Goal: Task Accomplishment & Management: Use online tool/utility

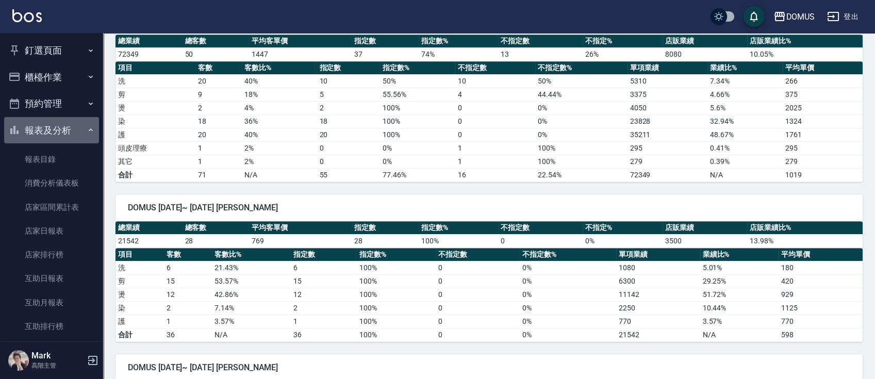
drag, startPoint x: 81, startPoint y: 134, endPoint x: 75, endPoint y: 124, distance: 11.9
click at [87, 134] on icon "button" at bounding box center [91, 130] width 8 height 8
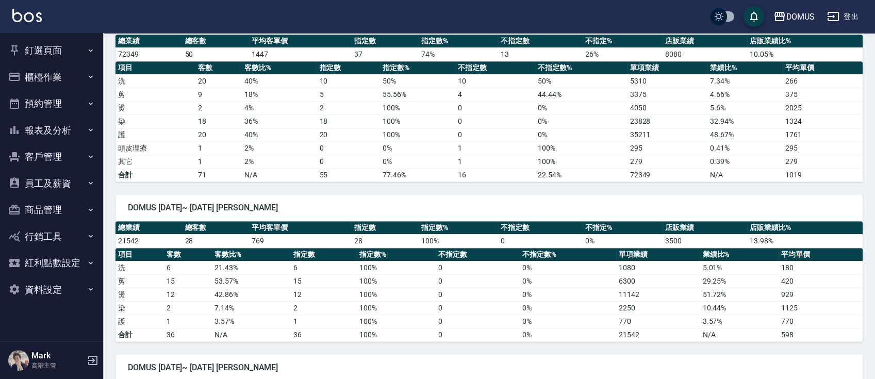
click at [75, 51] on button "釘選頁面" at bounding box center [51, 50] width 95 height 27
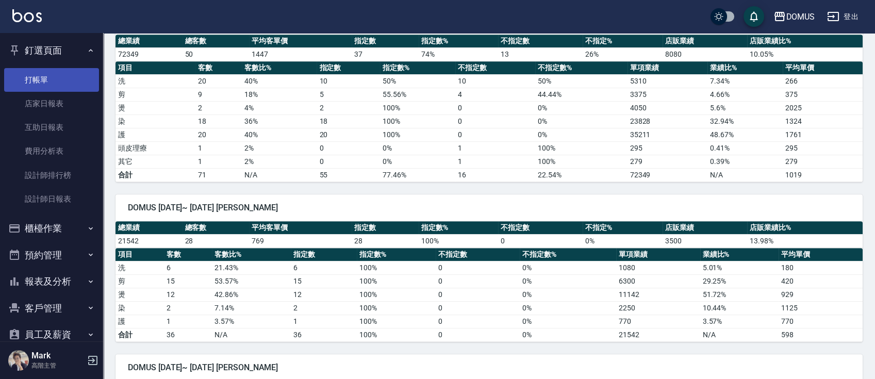
click at [72, 77] on link "打帳單" at bounding box center [51, 80] width 95 height 24
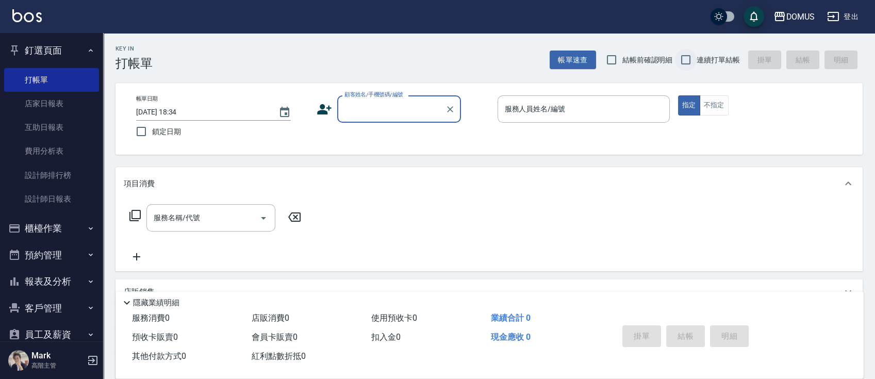
click at [683, 60] on input "連續打單結帳" at bounding box center [686, 60] width 22 height 22
checkbox input "true"
click at [377, 111] on input "顧客姓名/手機號碼/編號" at bounding box center [391, 109] width 99 height 18
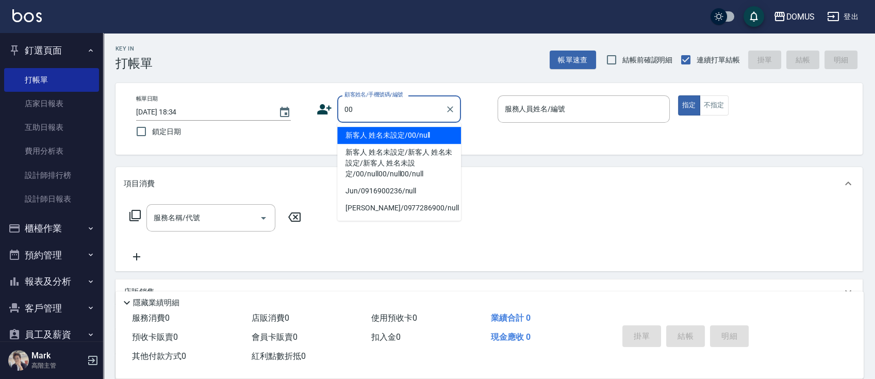
type input "新客人 姓名未設定/00/null"
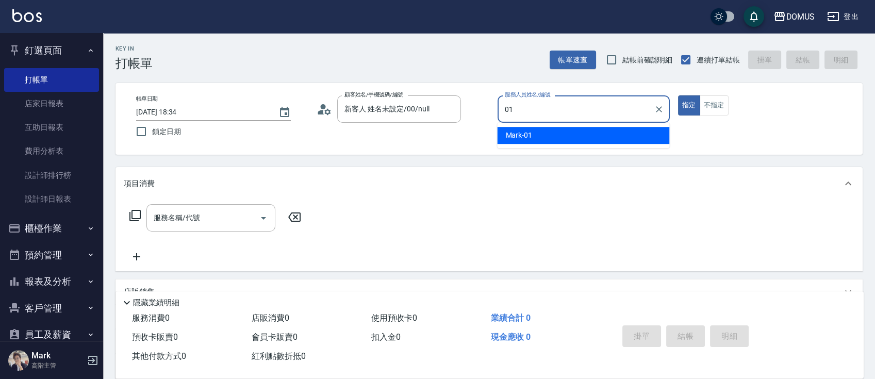
type input "Mark-01"
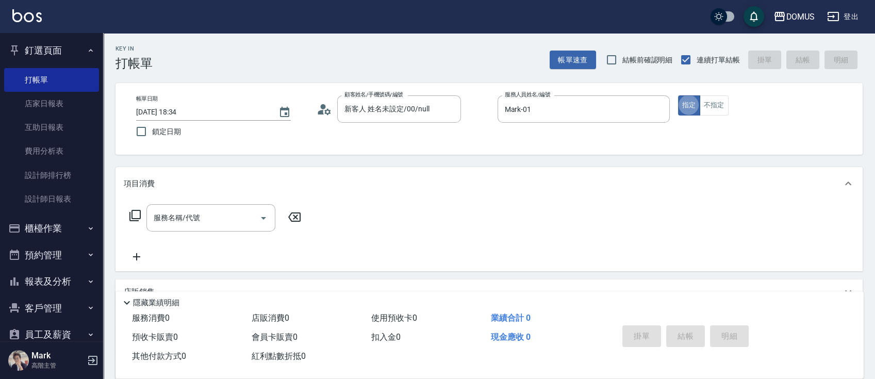
type button "true"
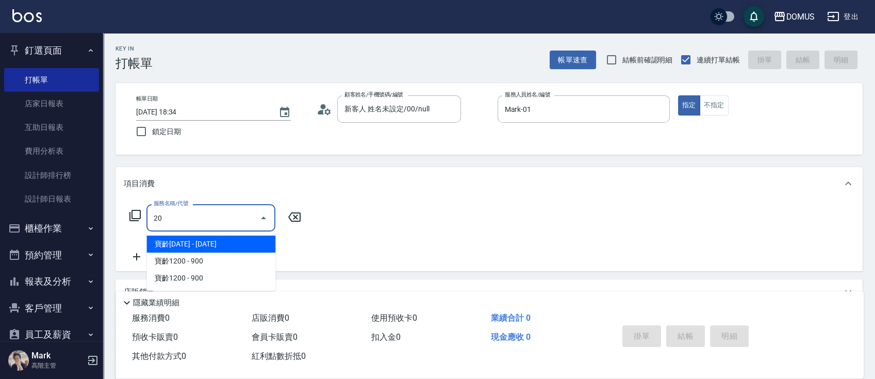
type input "201"
type input "20"
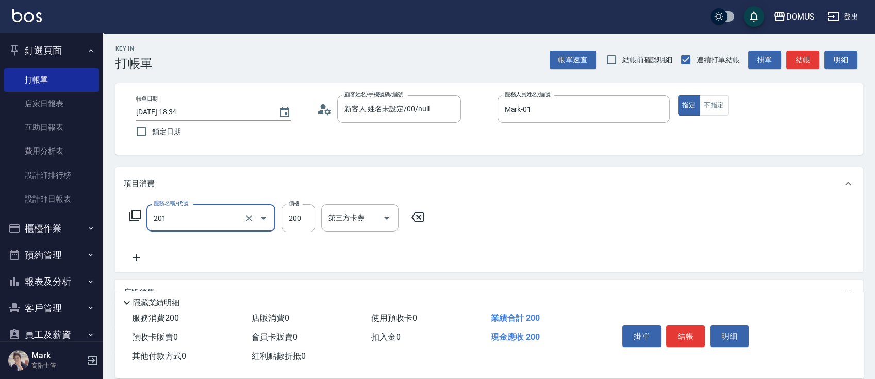
type input "洗髮(201)"
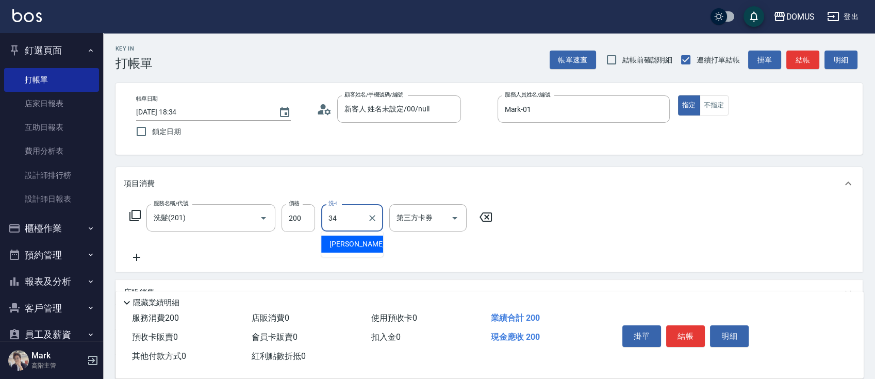
type input "Heidi-34"
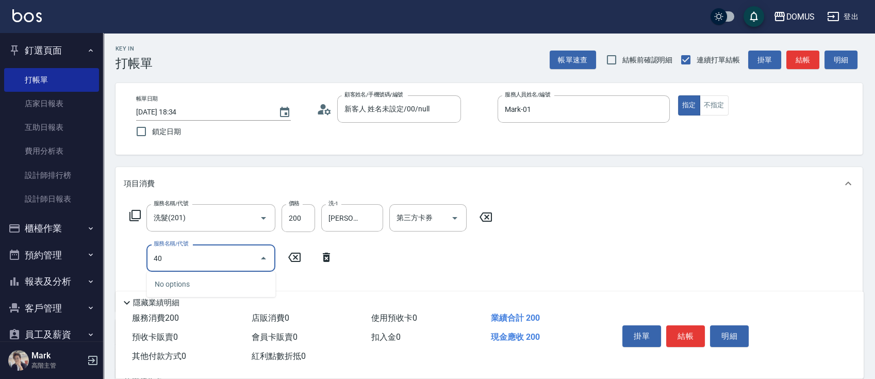
type input "401"
type input "40"
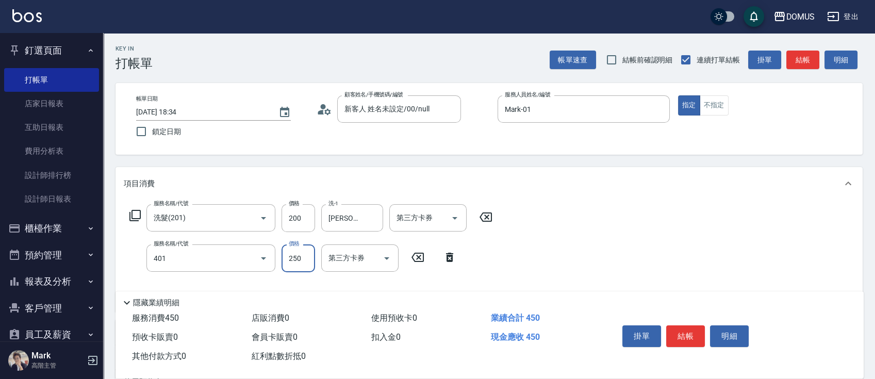
type input "剪髮(401)"
type input "20"
type input "60"
type input "80"
type input "600"
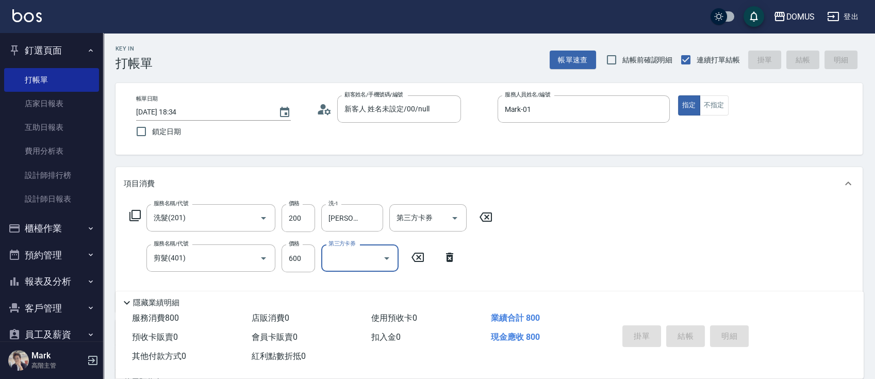
type input "0"
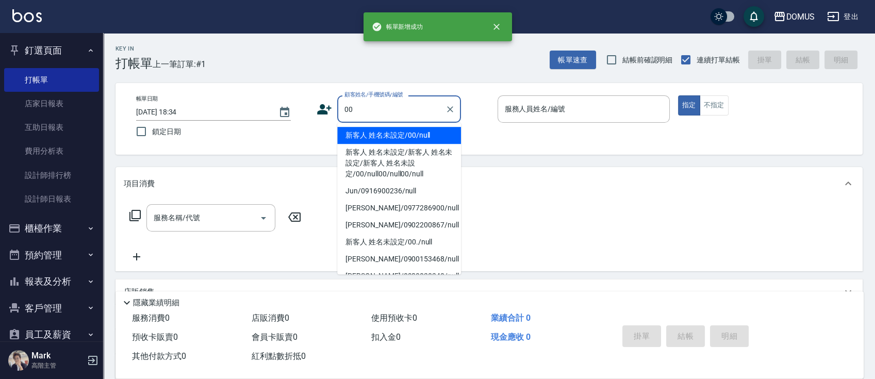
type input "新客人 姓名未設定/00/null"
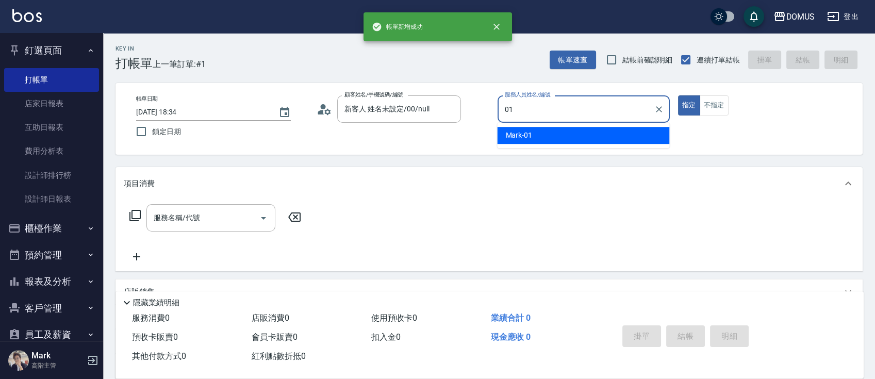
type input "Mark-01"
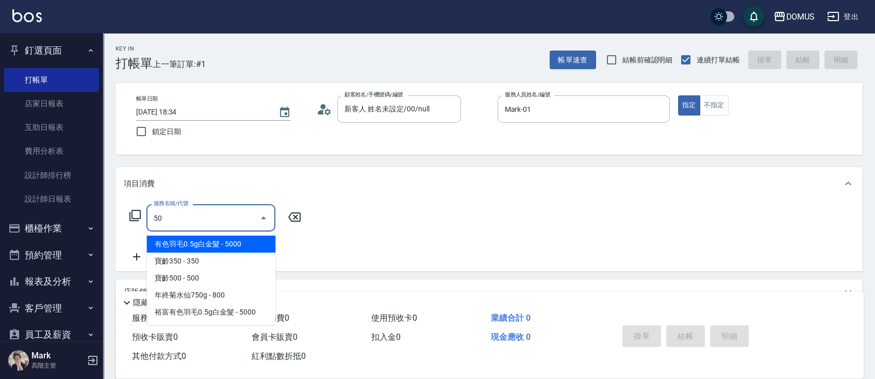
type input "501"
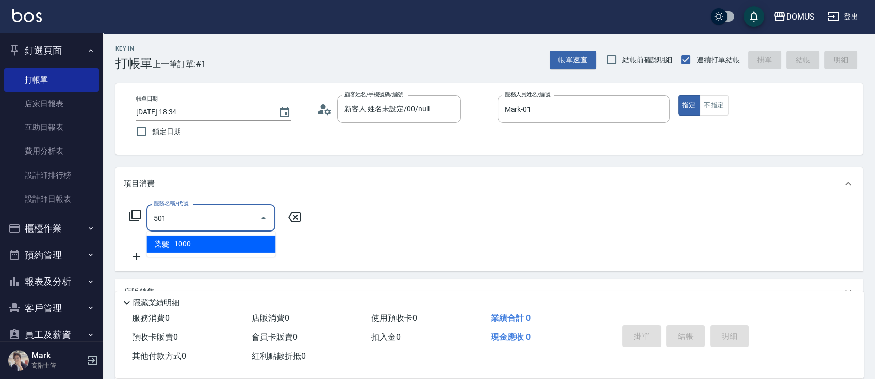
type input "100"
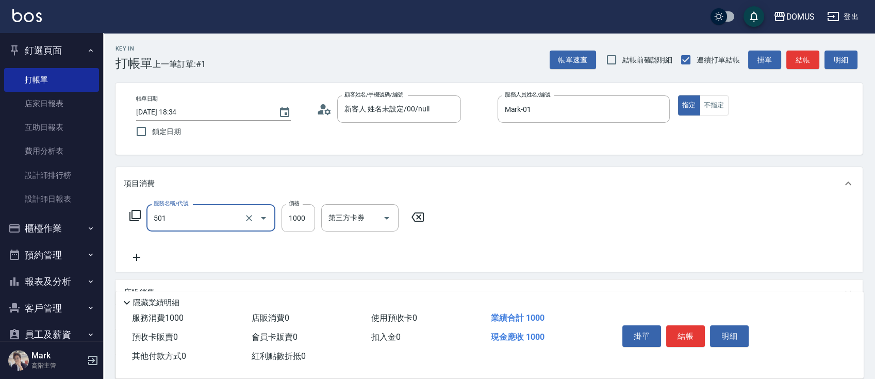
type input "染髮(501)"
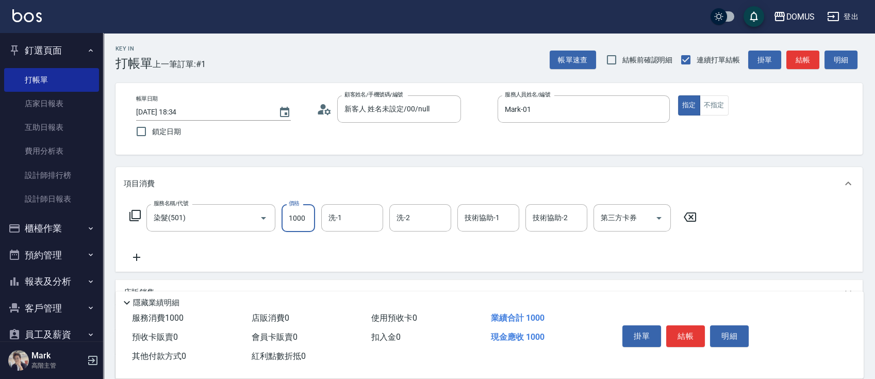
type input "0"
type input "18"
type input "10"
type input "180"
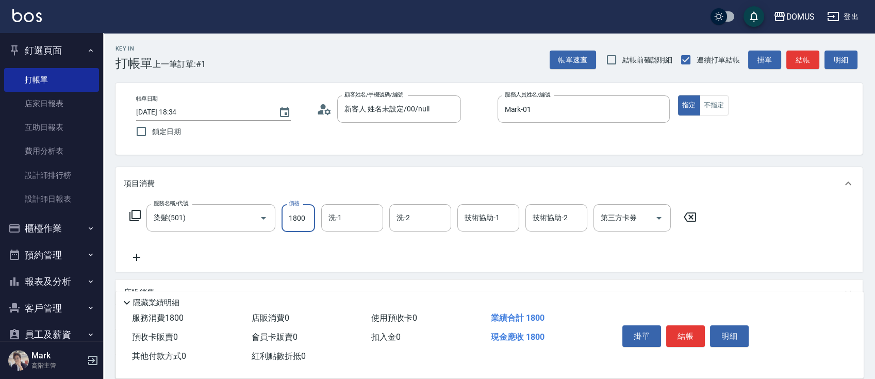
type input "1800"
type input "3"
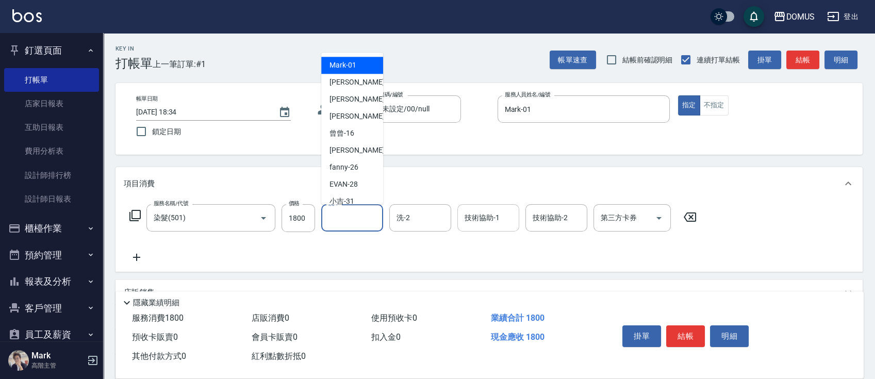
click at [482, 221] on input "技術協助-1" at bounding box center [488, 218] width 53 height 18
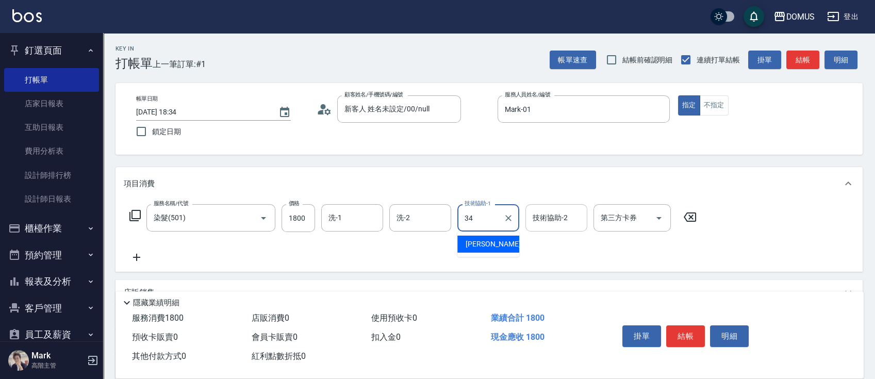
type input "Heidi-34"
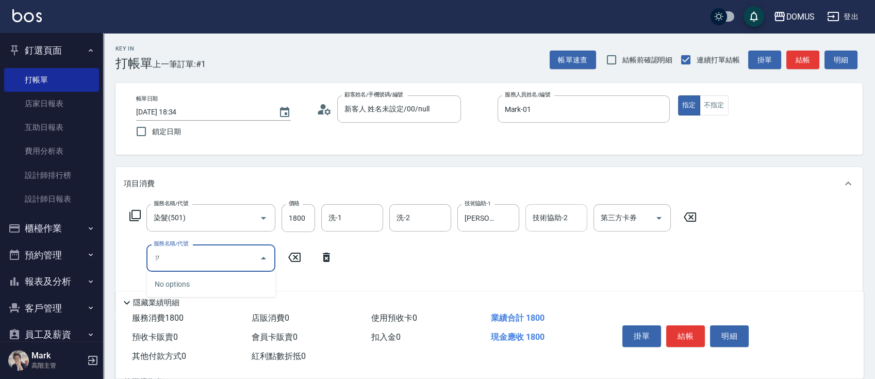
type input "自"
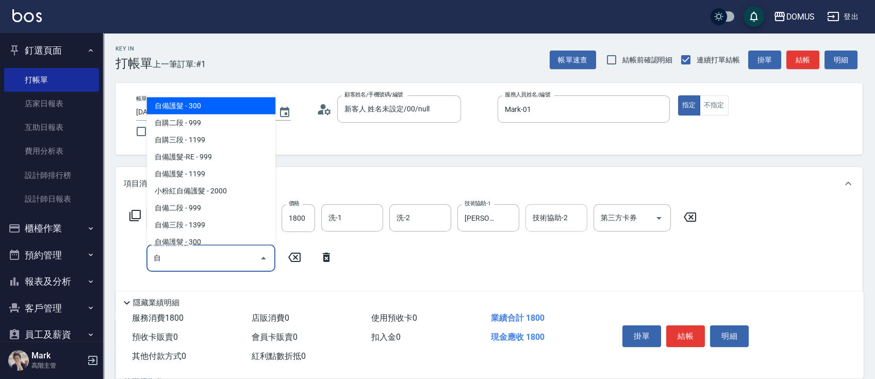
type input "210"
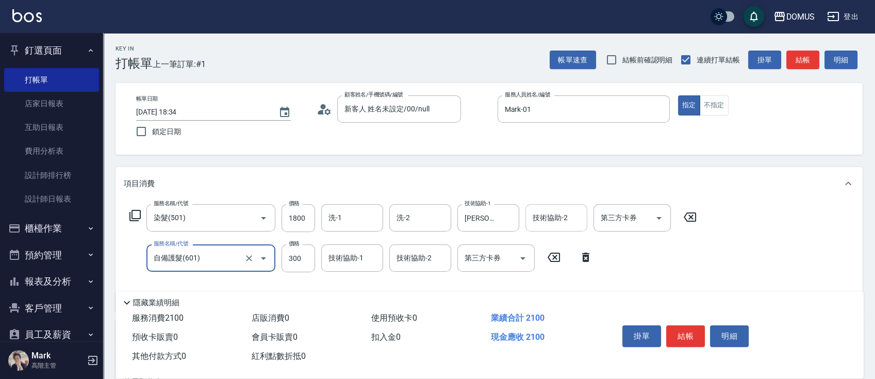
type input "自備護髮(601)"
type input "180"
type input "50"
type input "230"
type input "500"
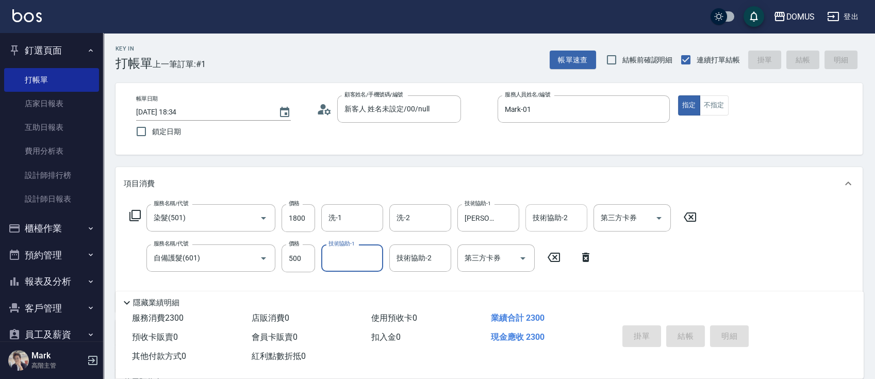
type input "0"
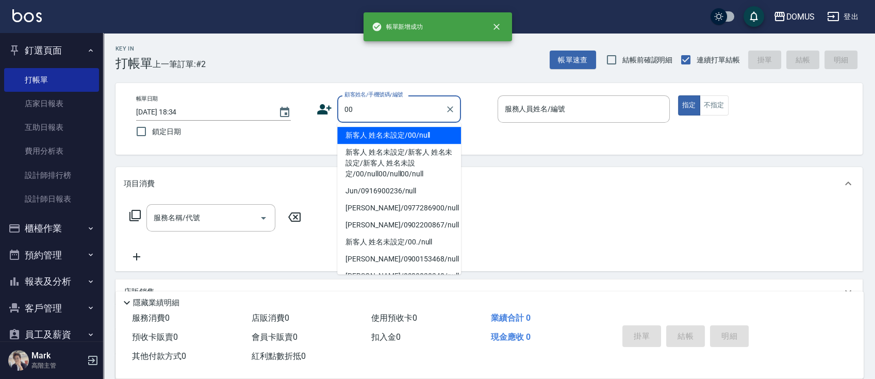
type input "新客人 姓名未設定/00/null"
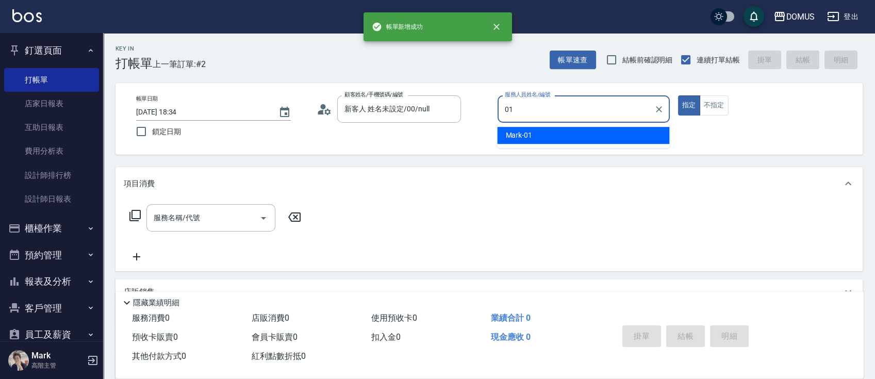
type input "Mark-01"
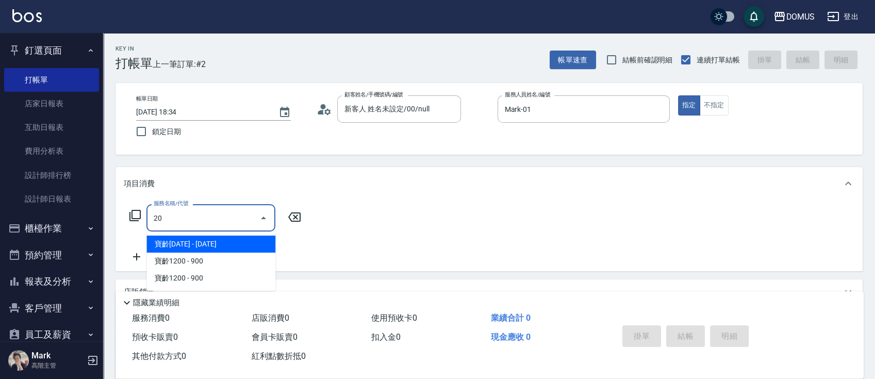
type input "201"
type input "20"
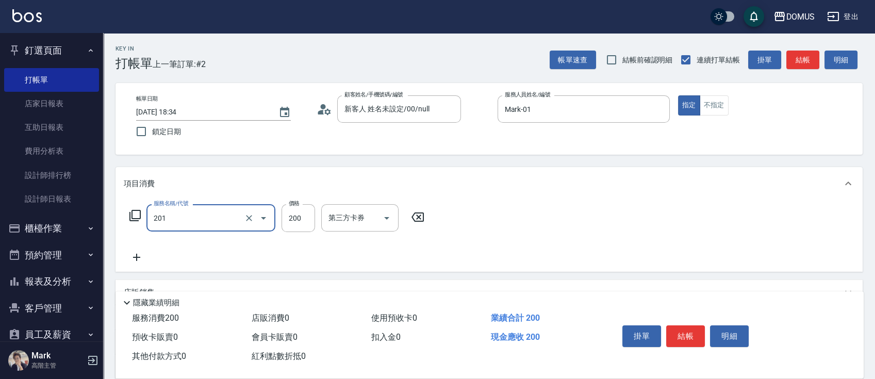
type input "洗髮(201)"
type input "0"
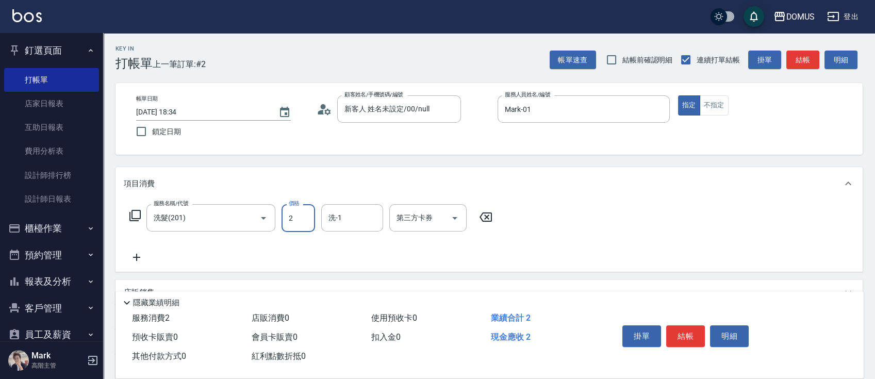
type input "20"
type input "200"
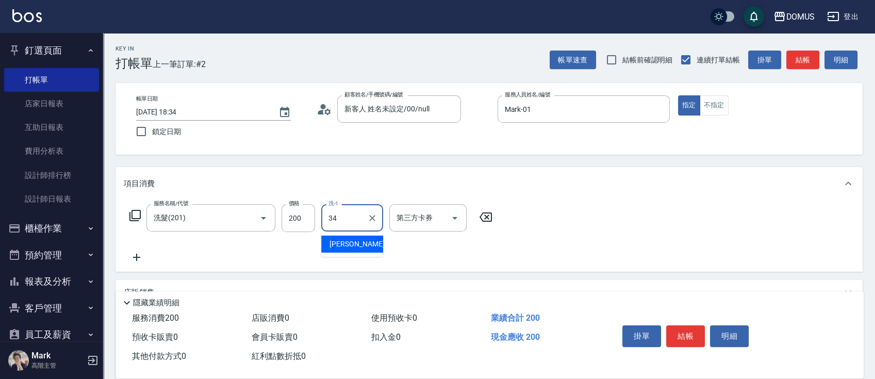
type input "Heidi-34"
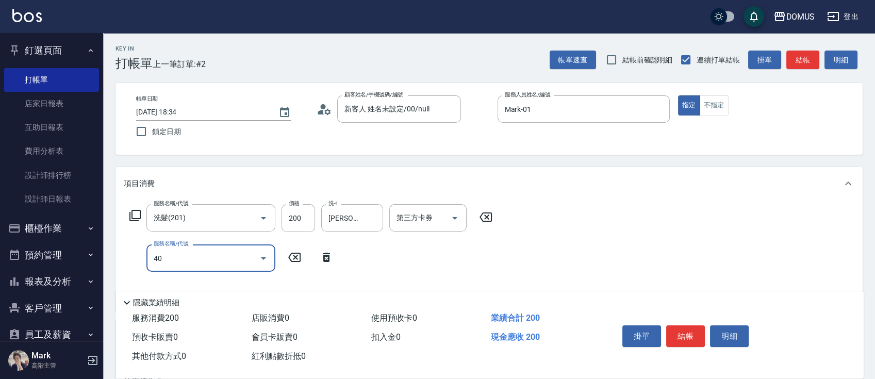
type input "401"
type input "40"
type input "剪髮(401)"
type input "20"
type input "60"
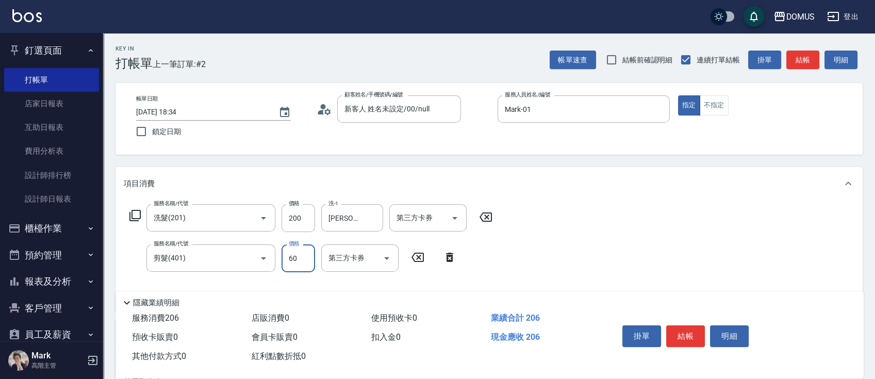
type input "80"
type input "600"
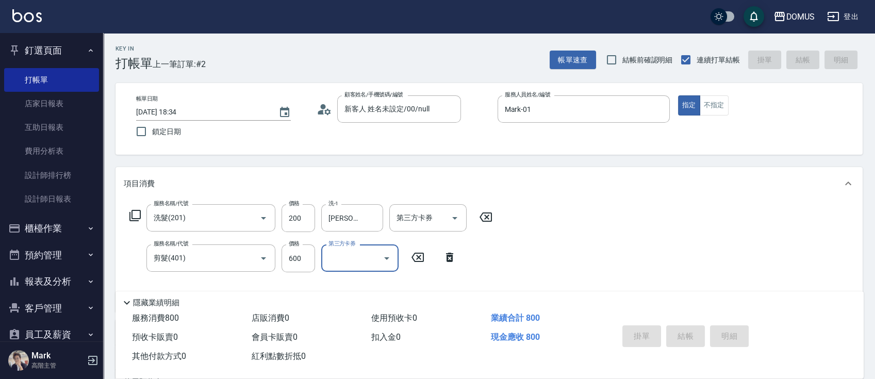
type input "2025/08/23 18:35"
type input "0"
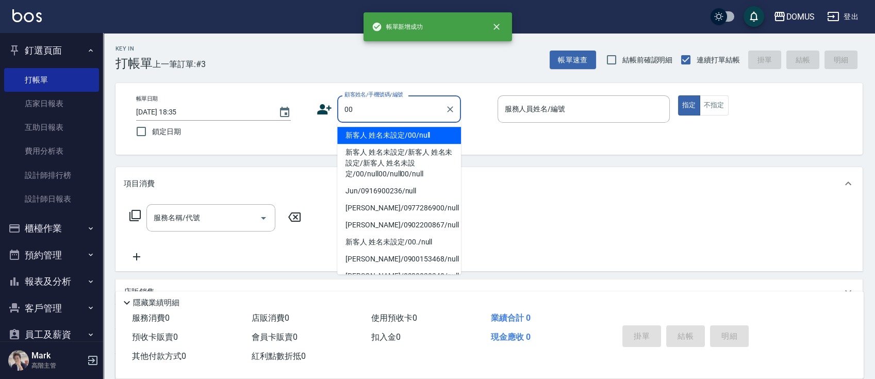
type input "新客人 姓名未設定/00/null"
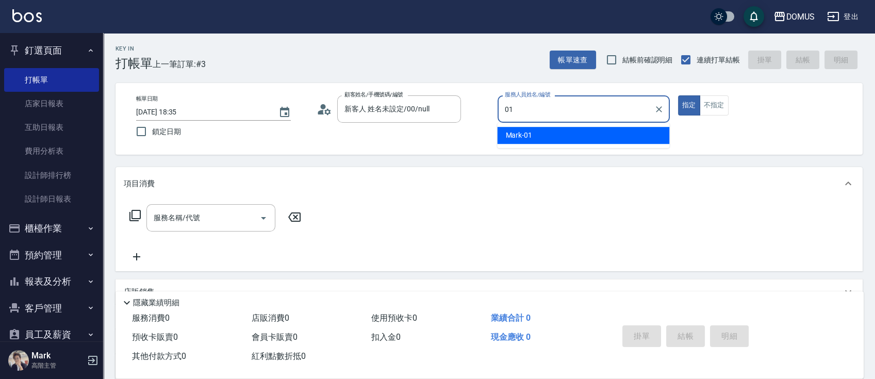
type input "Mark-01"
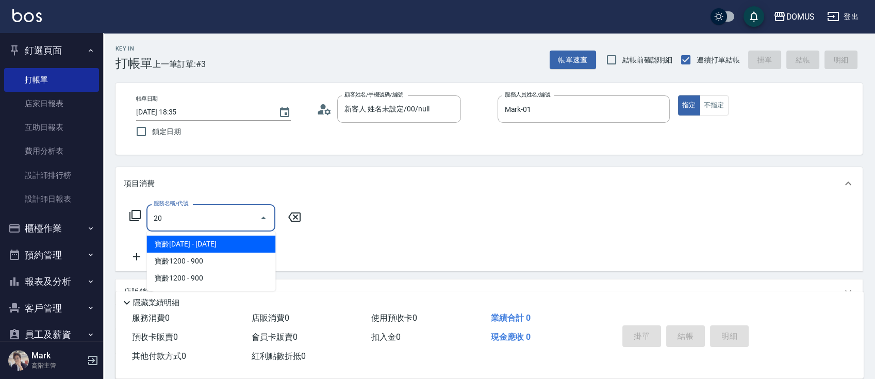
type input "201"
type input "20"
type input "洗髮(201)"
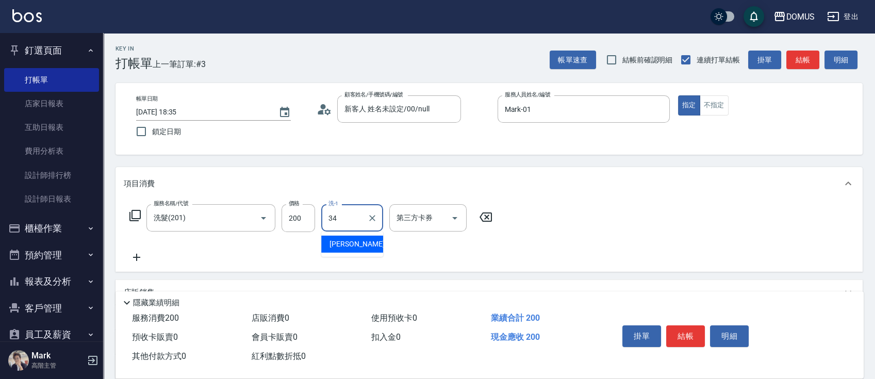
type input "Heidi-34"
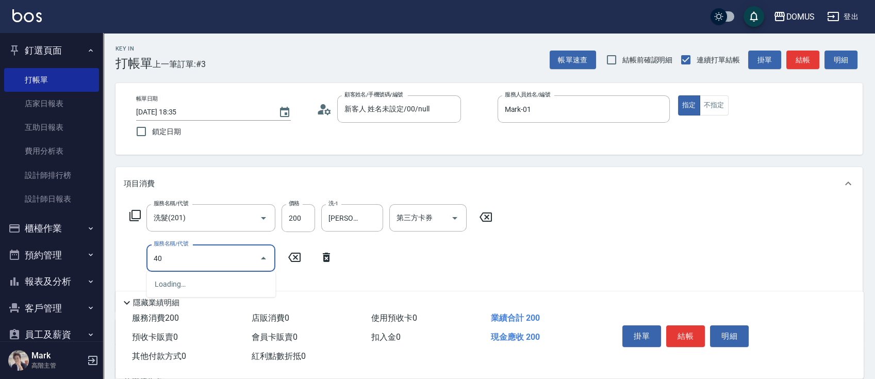
type input "401"
type input "40"
type input "剪髮(401)"
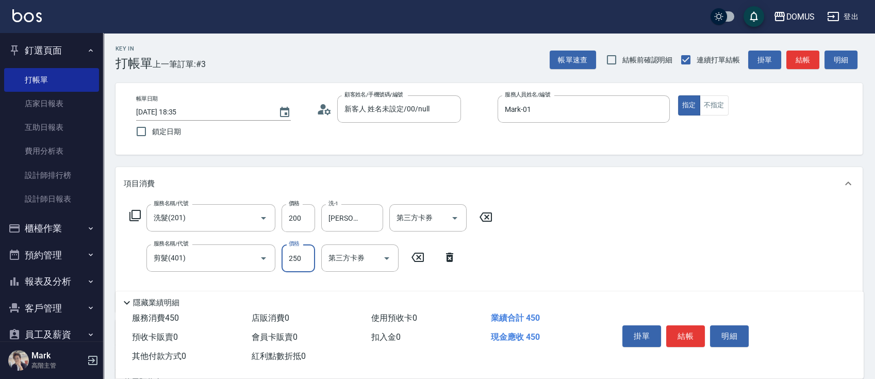
type input "20"
type input "60"
type input "80"
type input "600"
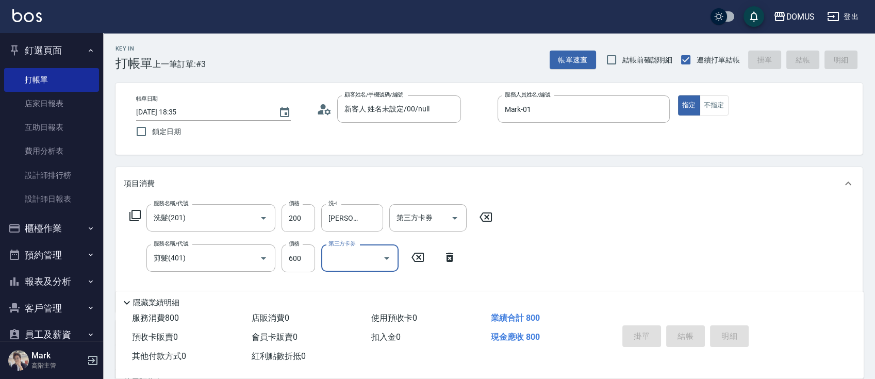
type input "0"
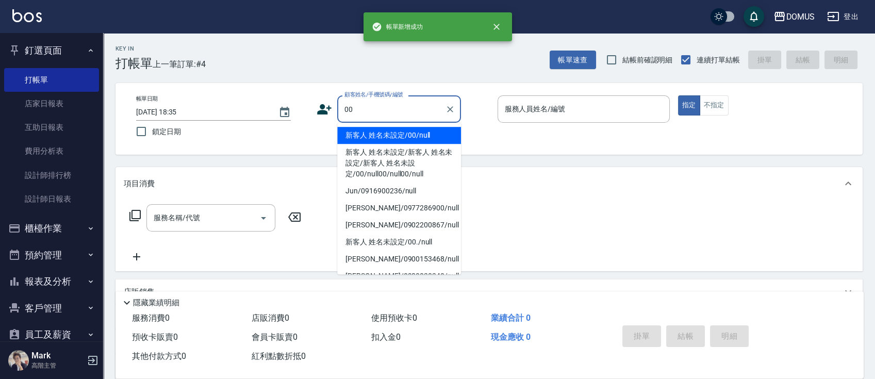
type input "新客人 姓名未設定/00/null"
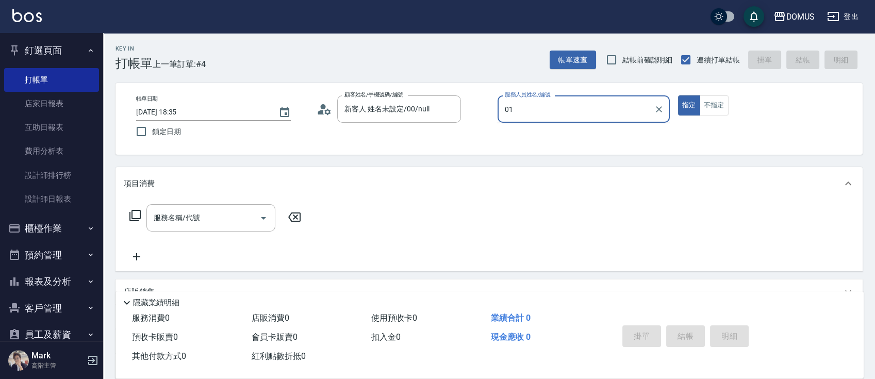
type input "Mark-01"
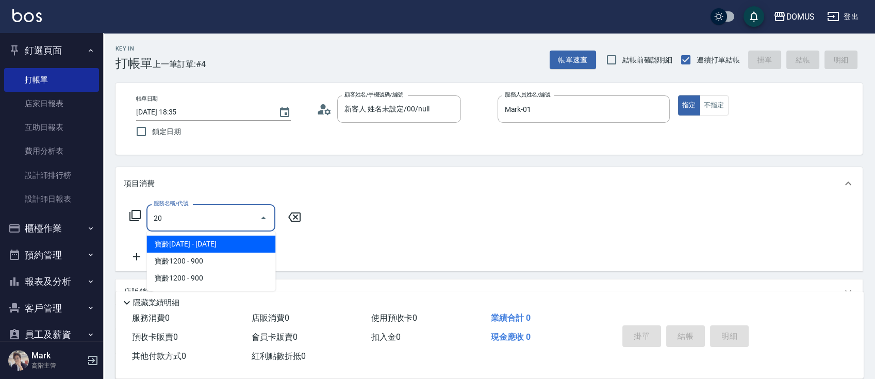
type input "201"
type input "20"
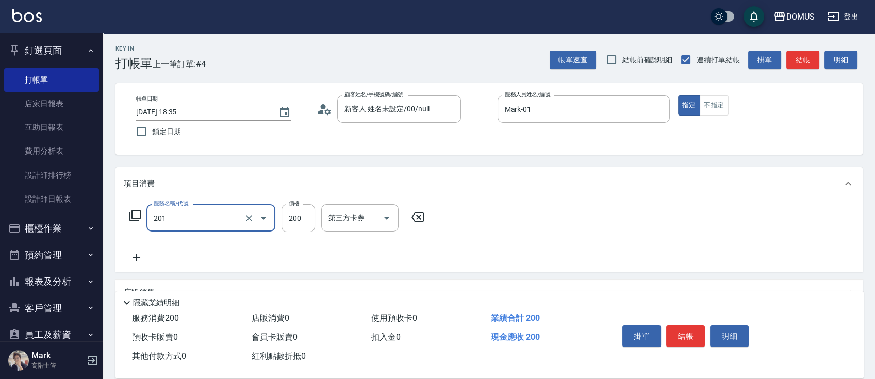
type input "洗髮(201)"
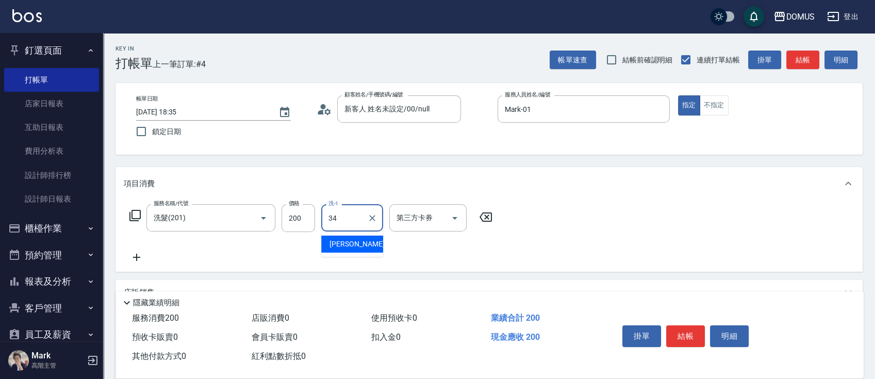
type input "Heidi-34"
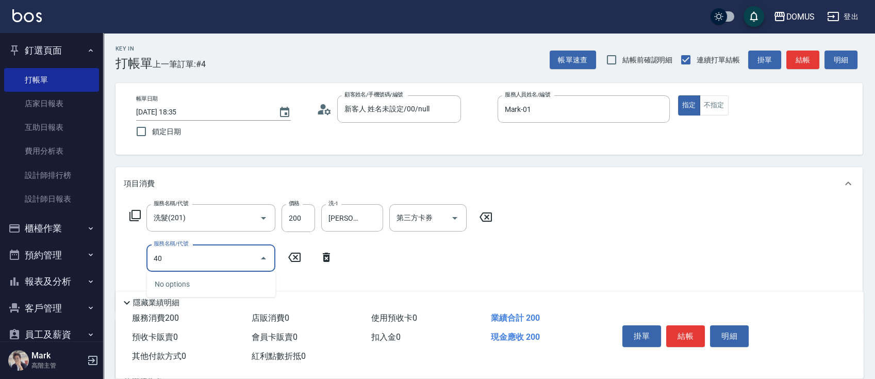
type input "401"
type input "40"
type input "剪髮(401)"
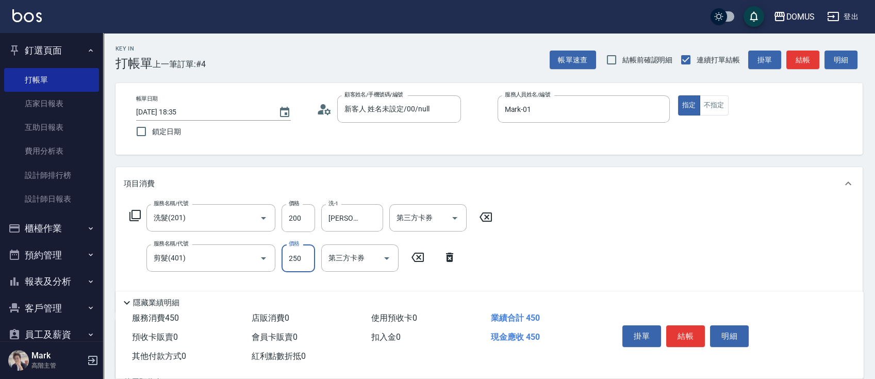
type input "20"
type input "60"
type input "80"
type input "600"
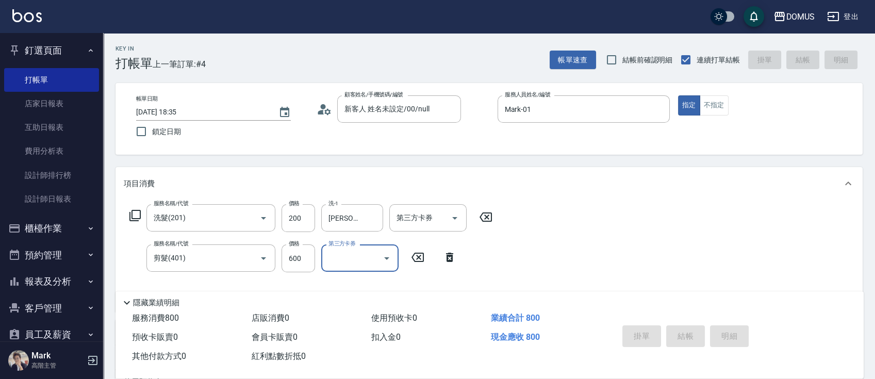
type input "0"
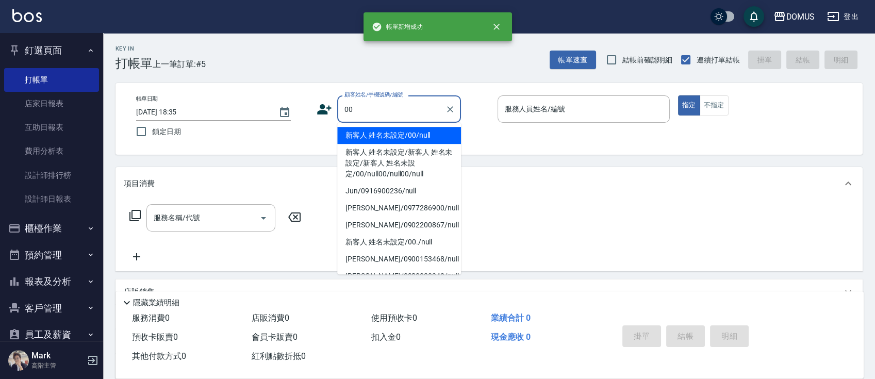
type input "新客人 姓名未設定/00/null"
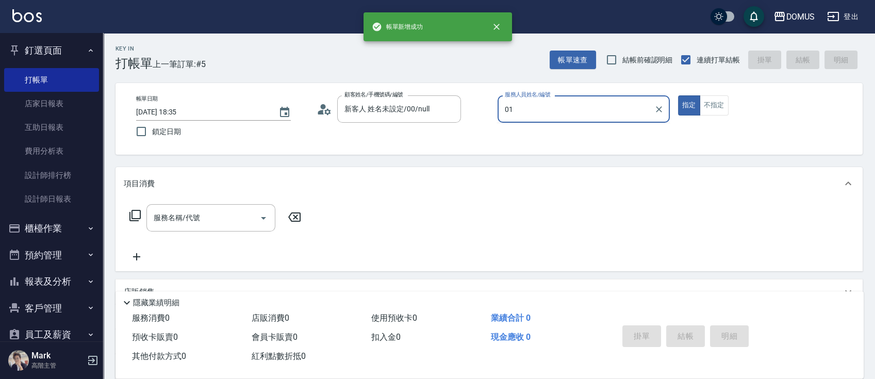
type input "Mark-01"
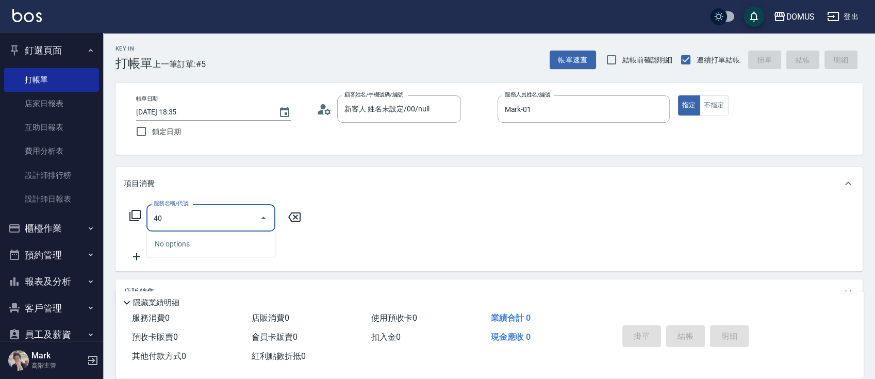
type input "401"
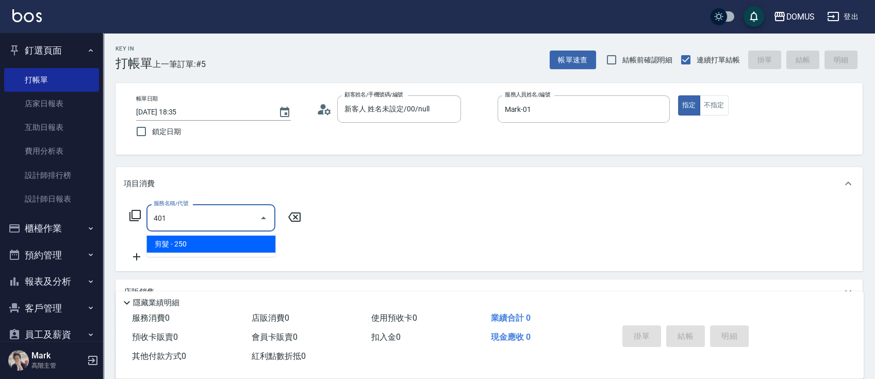
type input "20"
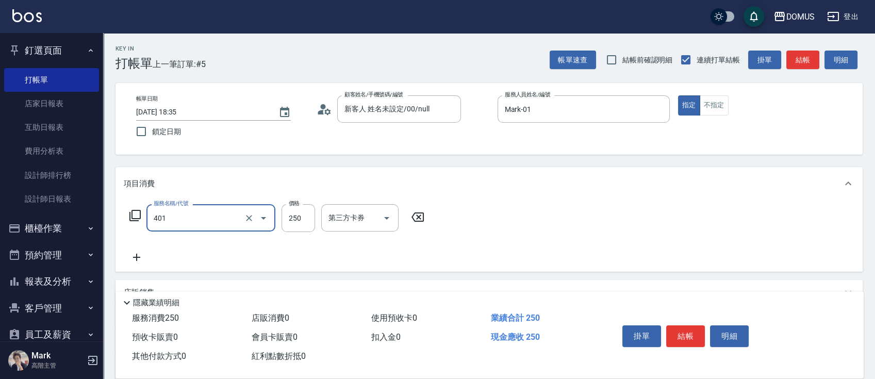
type input "剪髮(401)"
type input "0"
type input "70"
type input "700"
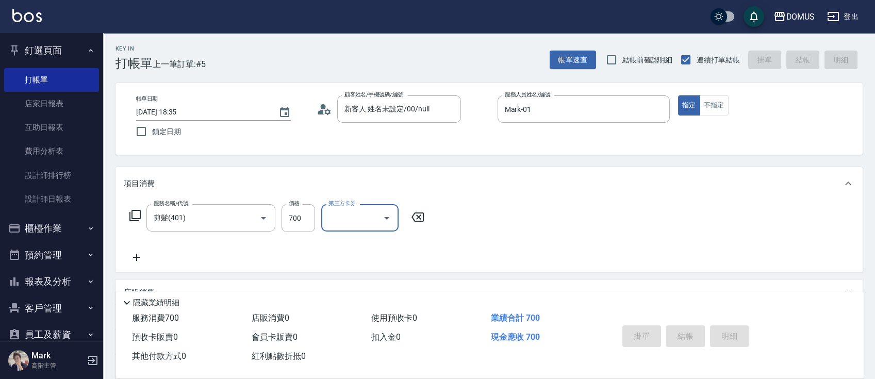
type input "0"
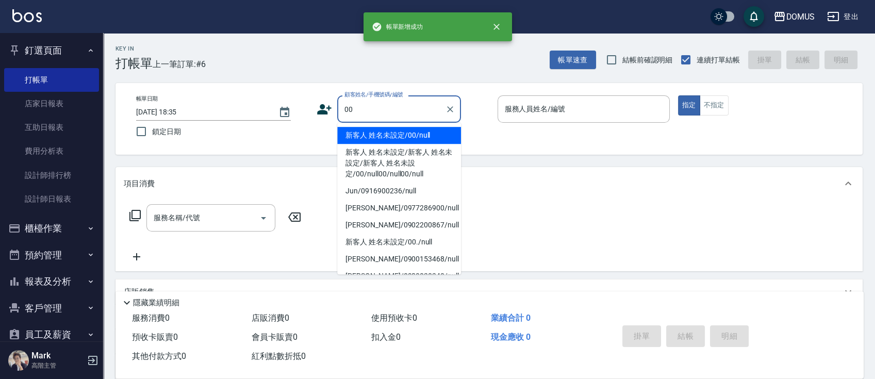
type input "新客人 姓名未設定/00/null"
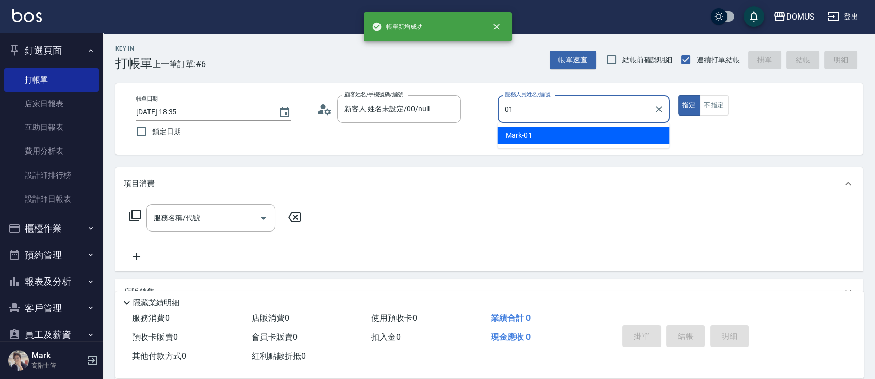
type input "Mark-01"
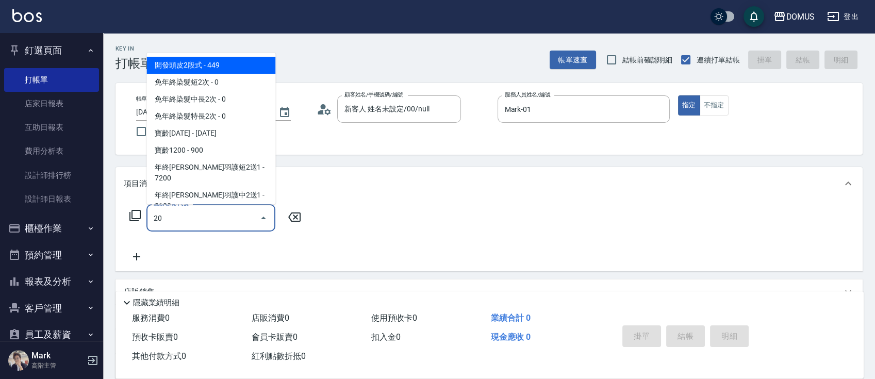
type input "201"
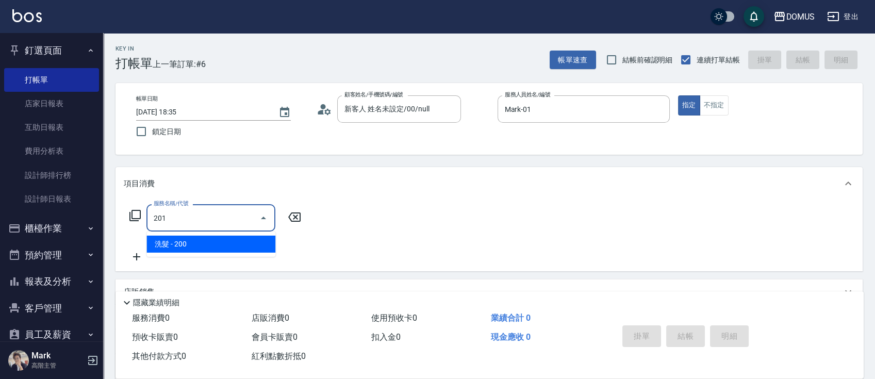
type input "20"
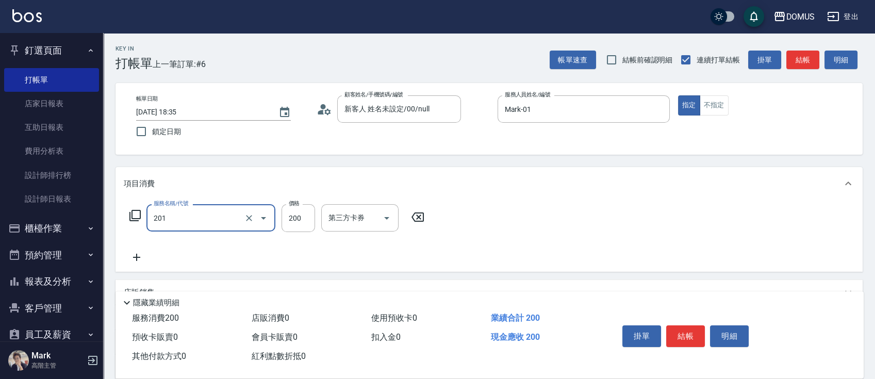
type input "洗髮(201)"
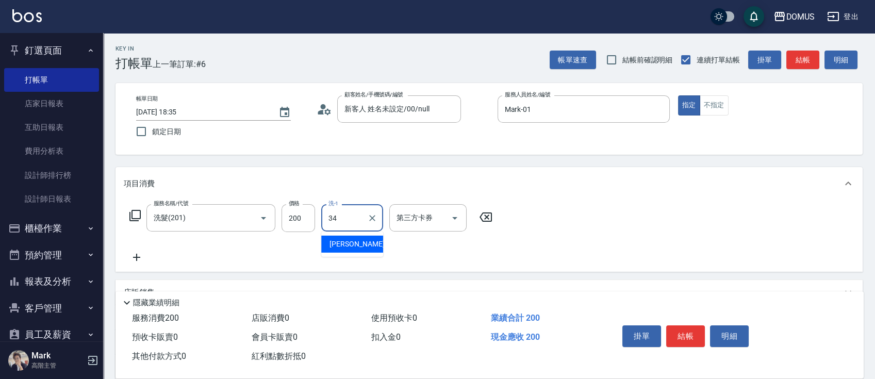
type input "Heidi-34"
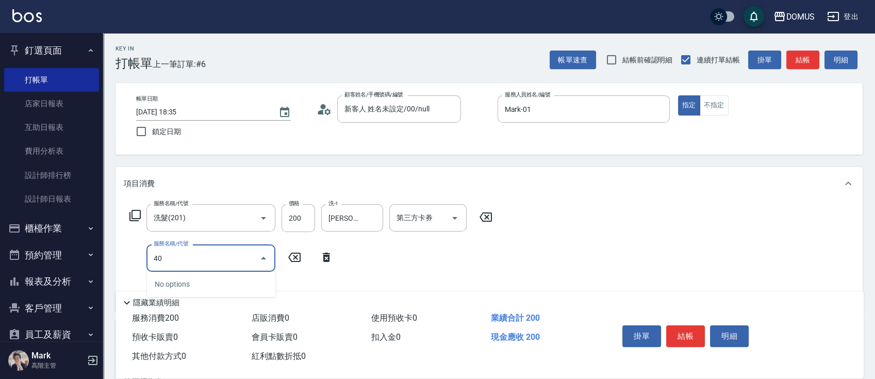
type input "401"
type input "40"
type input "剪髮(401)"
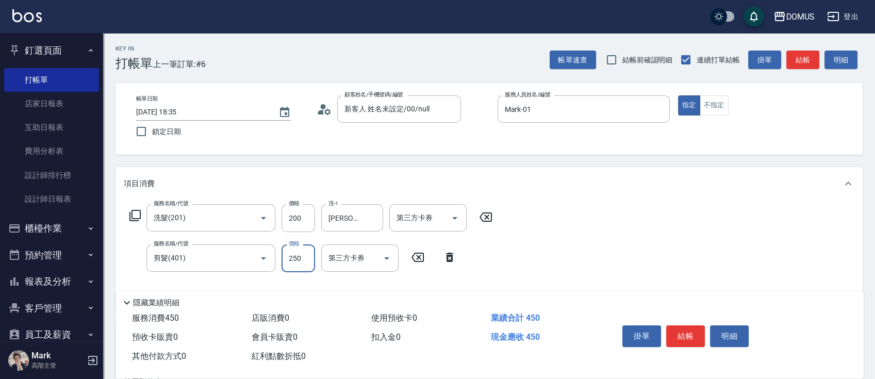
type input "20"
type input "60"
type input "80"
type input "600"
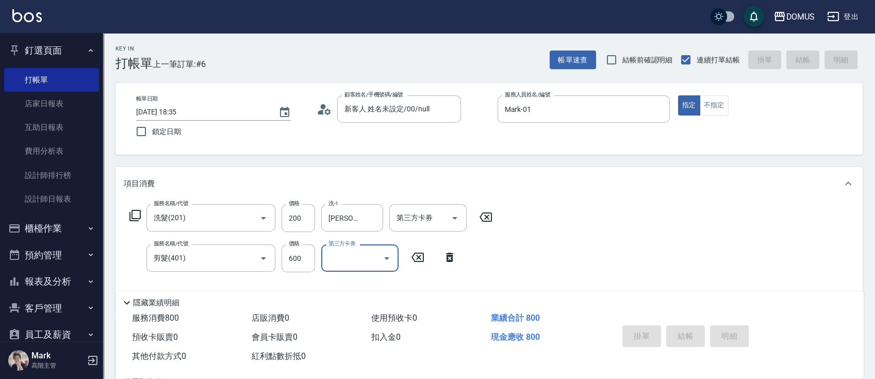
type input "0"
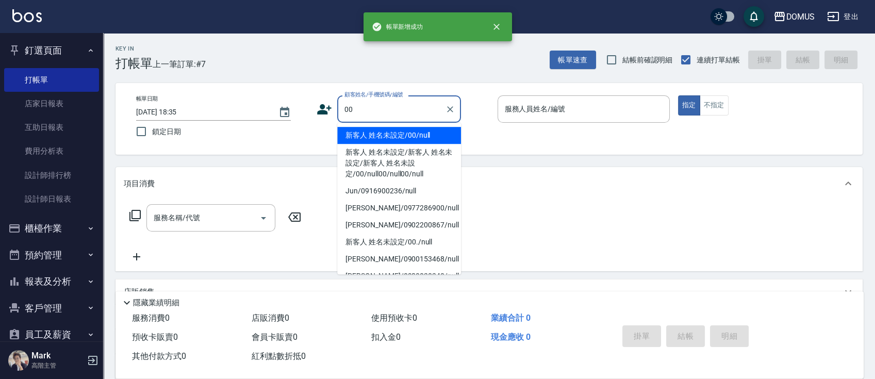
type input "新客人 姓名未設定/00/null"
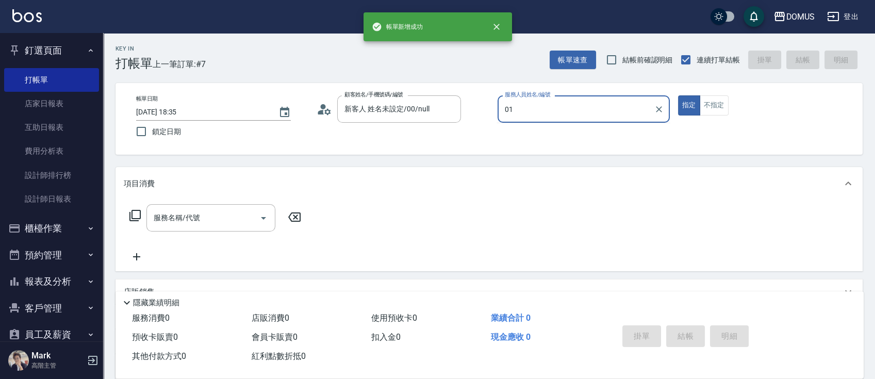
type input "Mark-01"
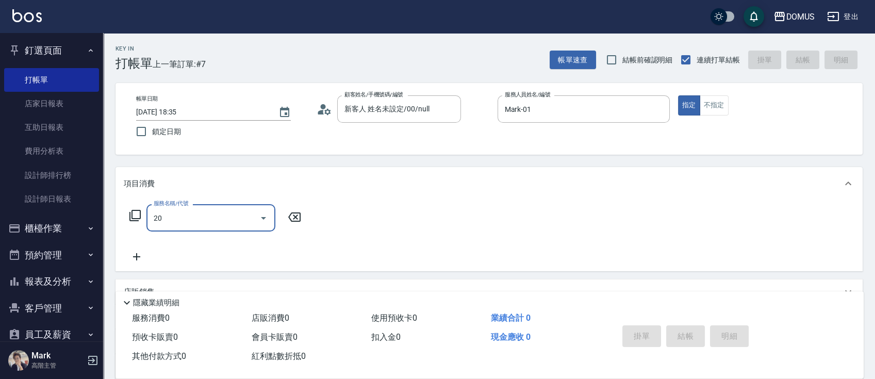
type input "201"
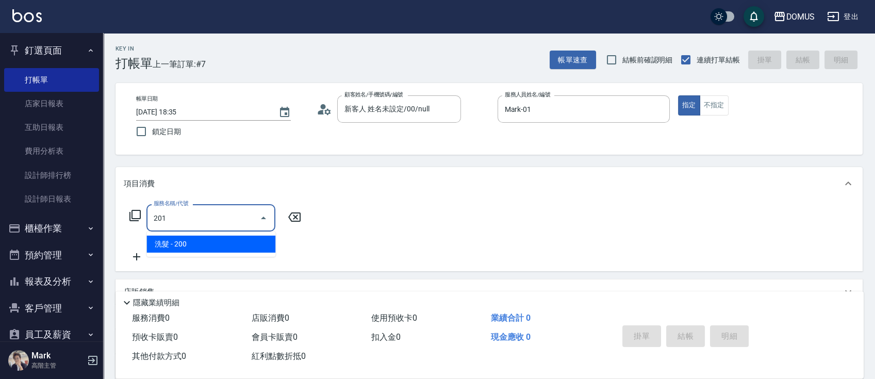
type input "20"
type input "洗髮(201)"
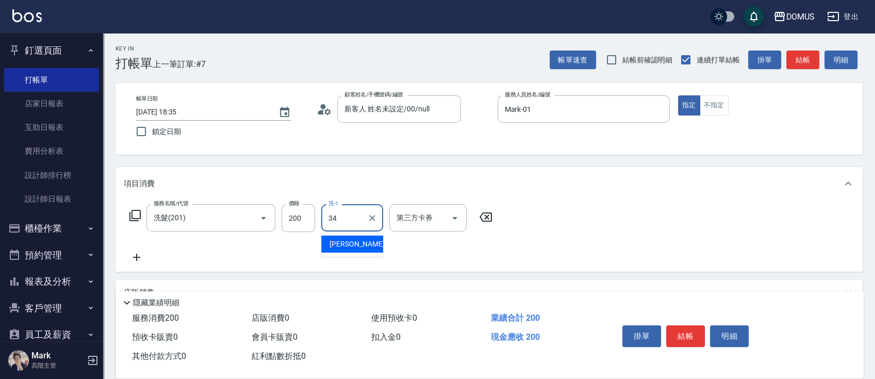
type input "Heidi-34"
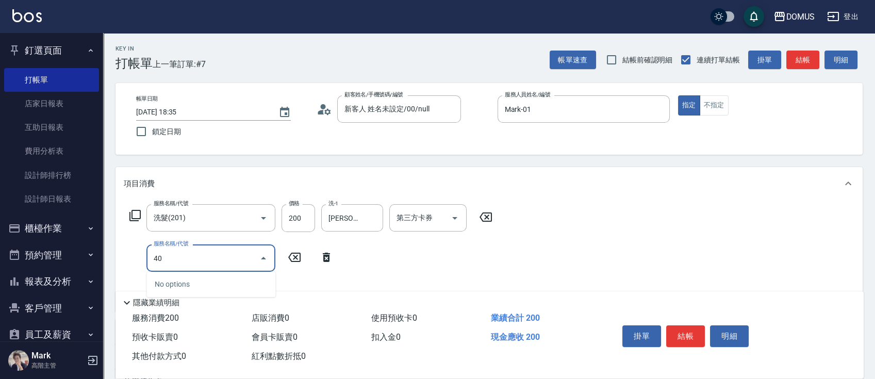
type input "401"
type input "40"
type input "剪髮(401)"
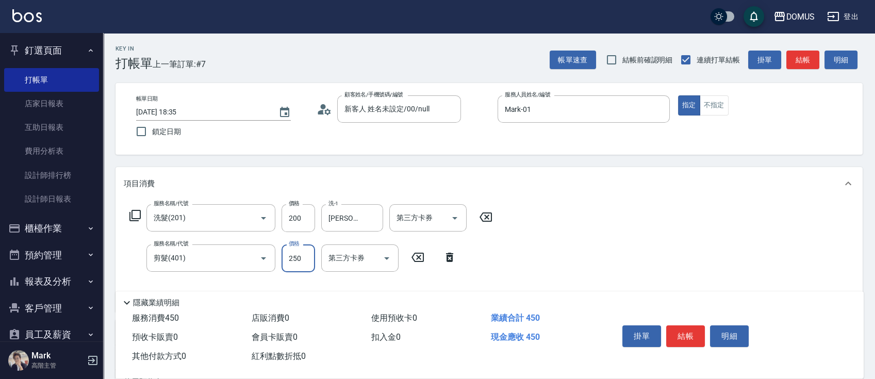
type input "20"
type input "60"
type input "80"
type input "600"
type input "0"
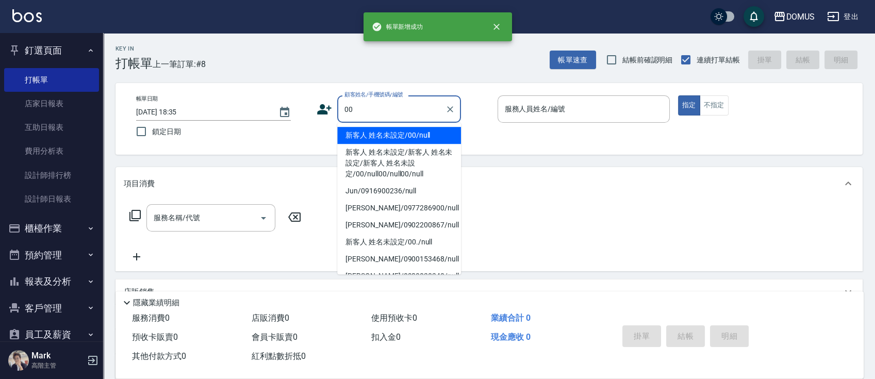
type input "新客人 姓名未設定/00/null"
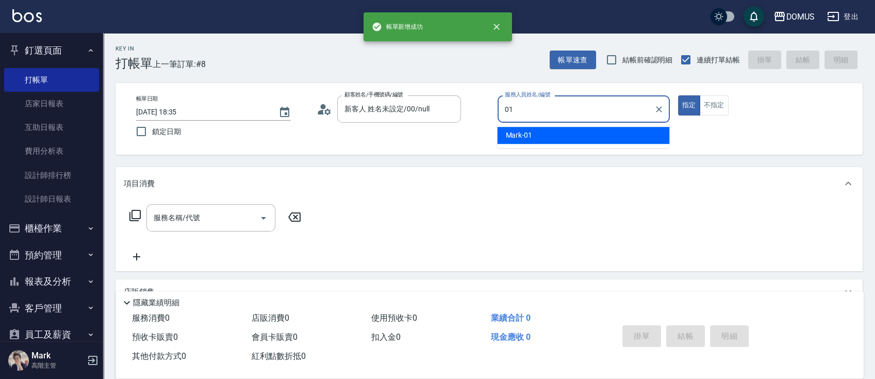
type input "Mark-01"
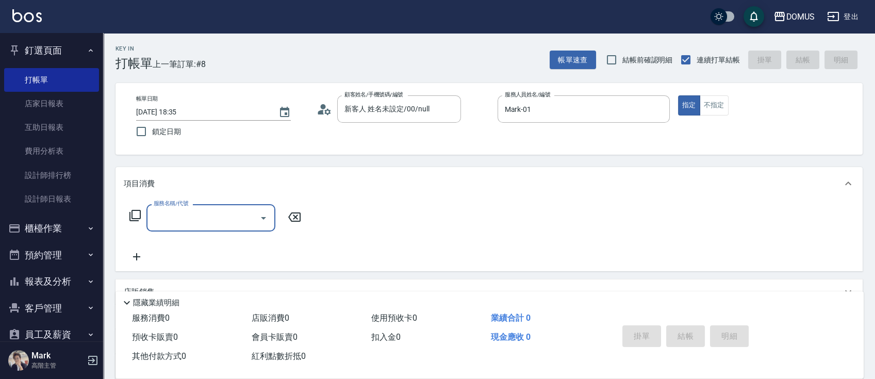
type input "2"
type input "401"
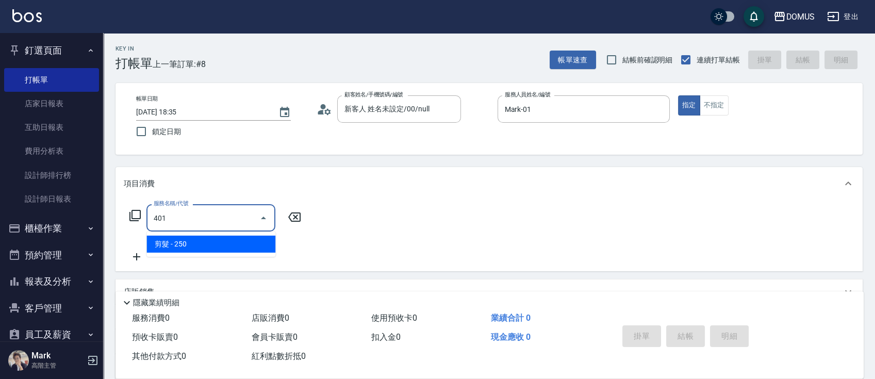
type input "20"
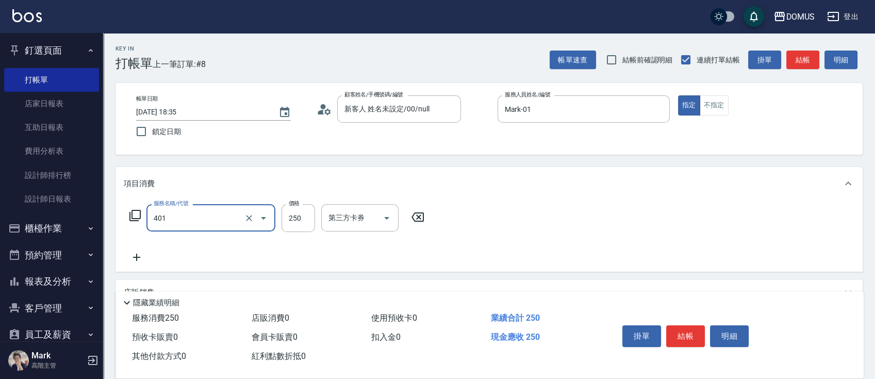
type input "剪髮(401)"
type input "0"
type input "70"
type input "700"
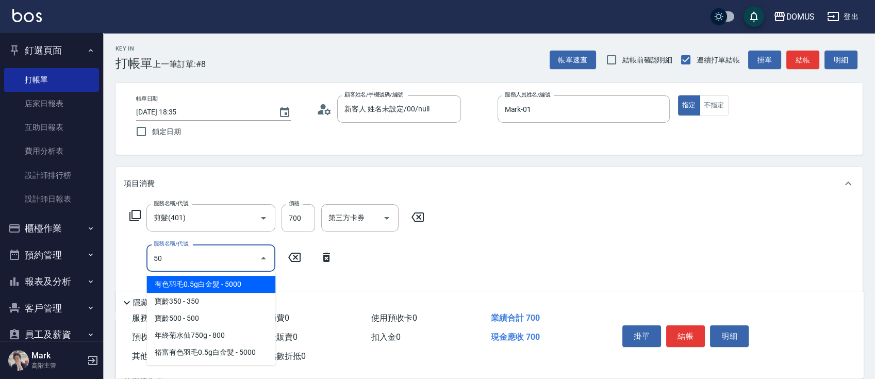
type input "501"
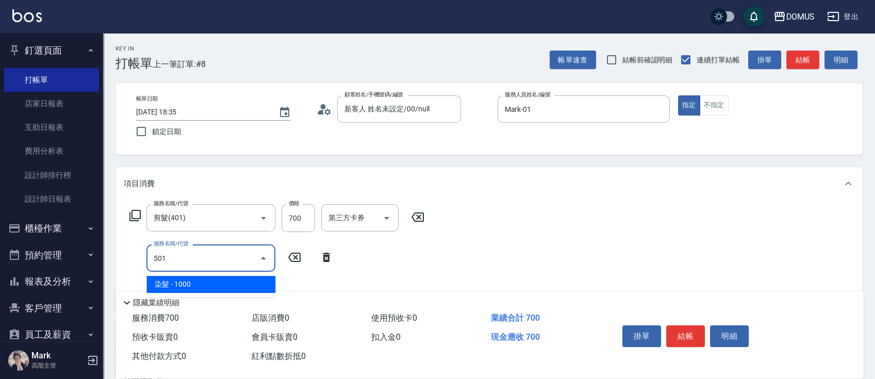
type input "170"
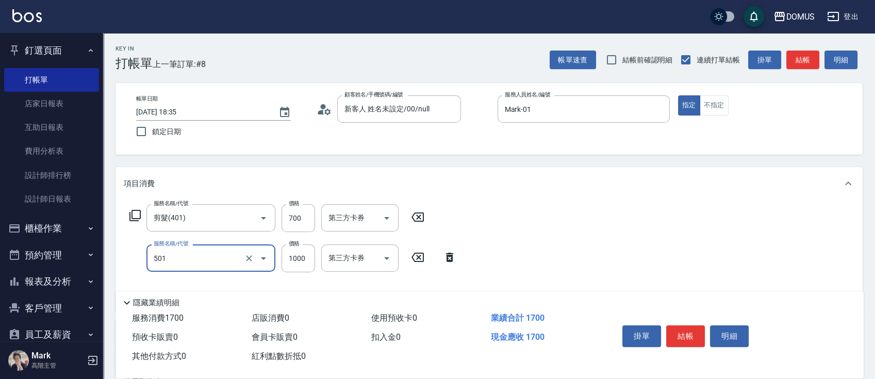
type input "染髮(501)"
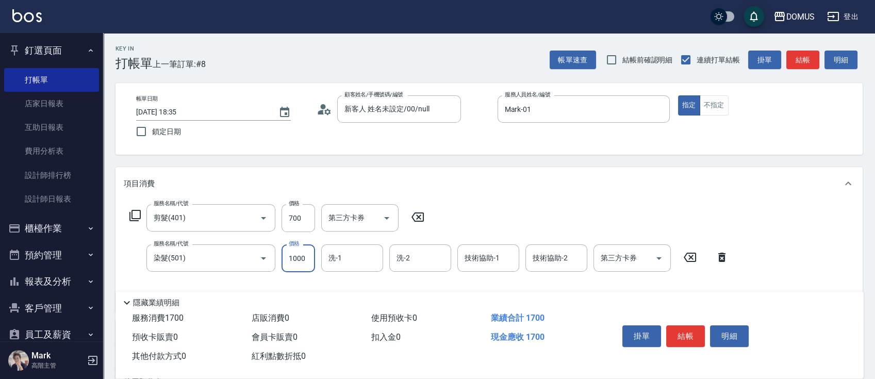
type input "70"
type input "18"
type input "80"
type input "180"
type input "250"
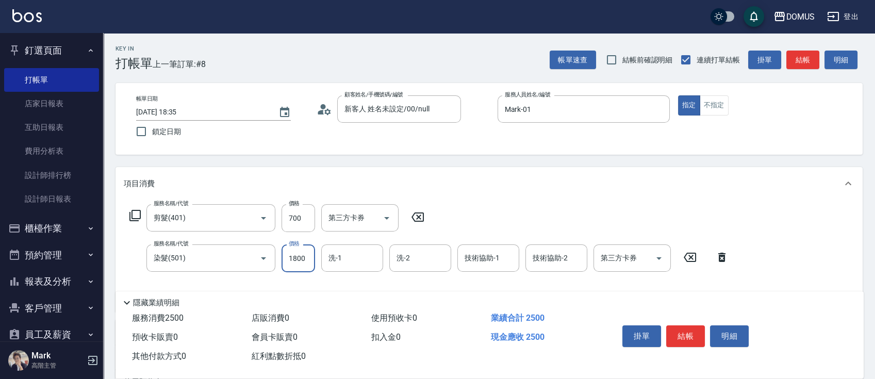
type input "1800"
type input "Heidi-34"
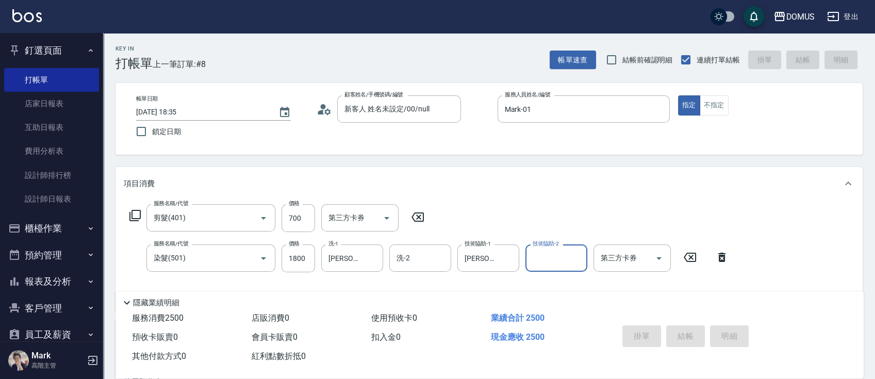
type input "2025/08/23 18:36"
type input "0"
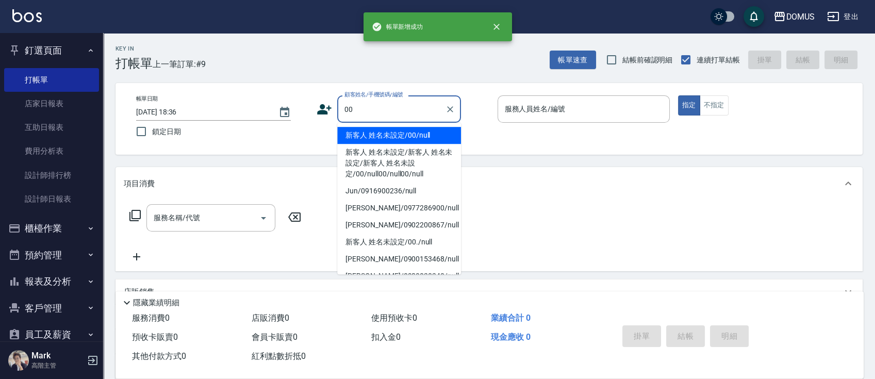
type input "新客人 姓名未設定/00/null"
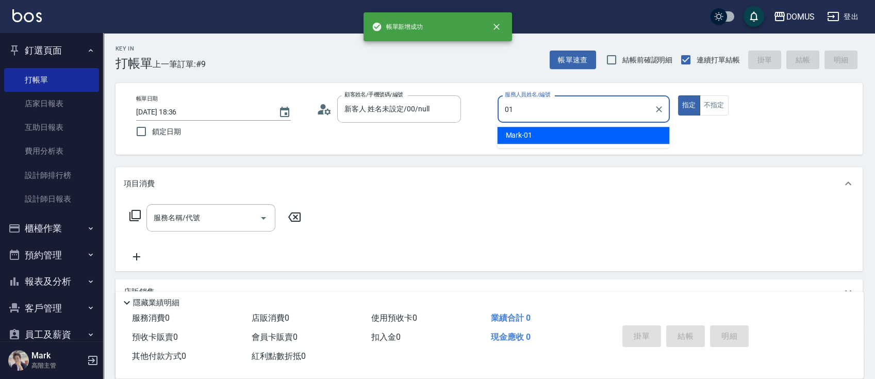
type input "Mark-01"
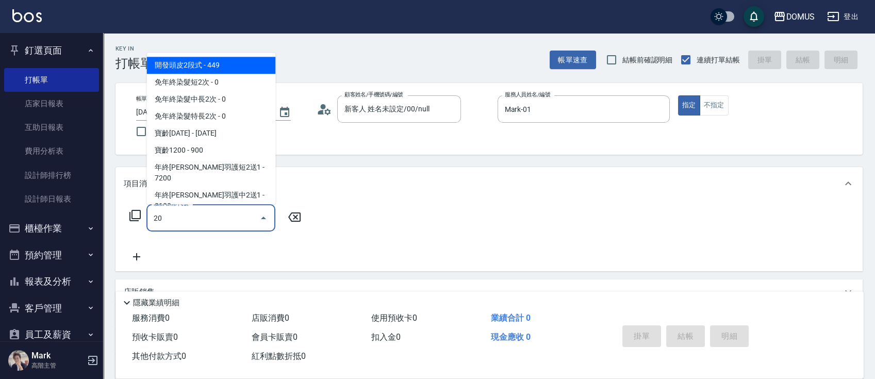
type input "201"
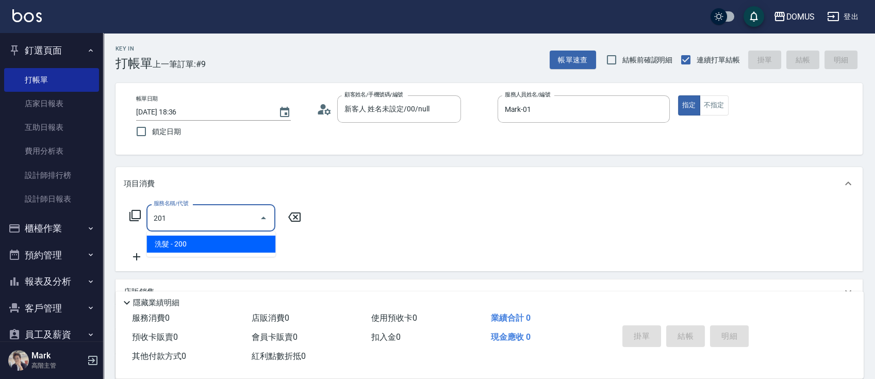
type input "20"
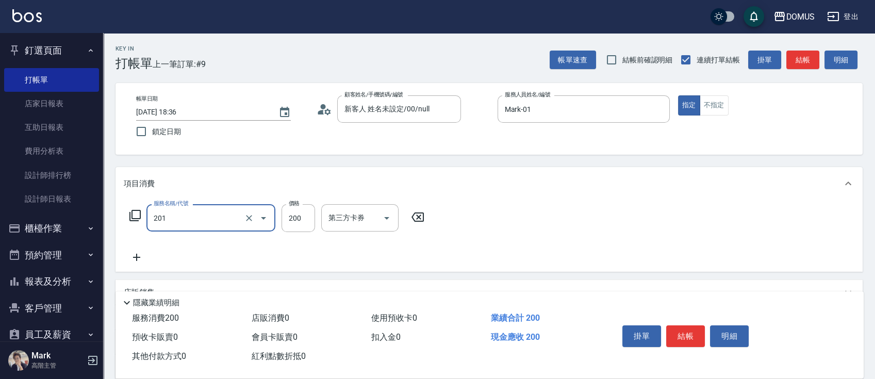
type input "洗髮(201)"
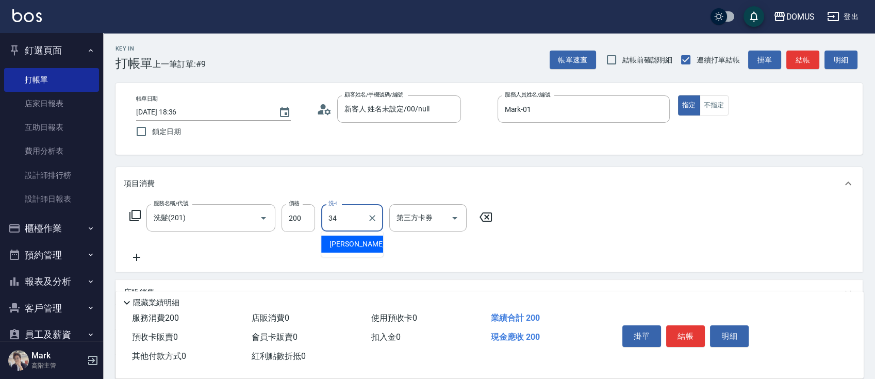
type input "Heidi-34"
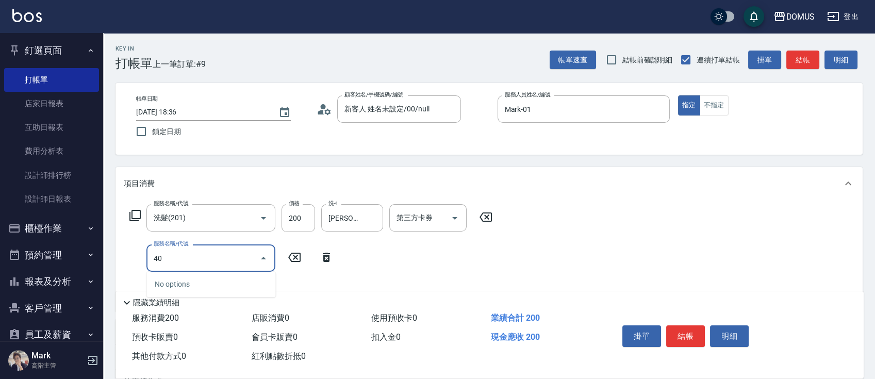
type input "401"
type input "40"
type input "剪髮(401)"
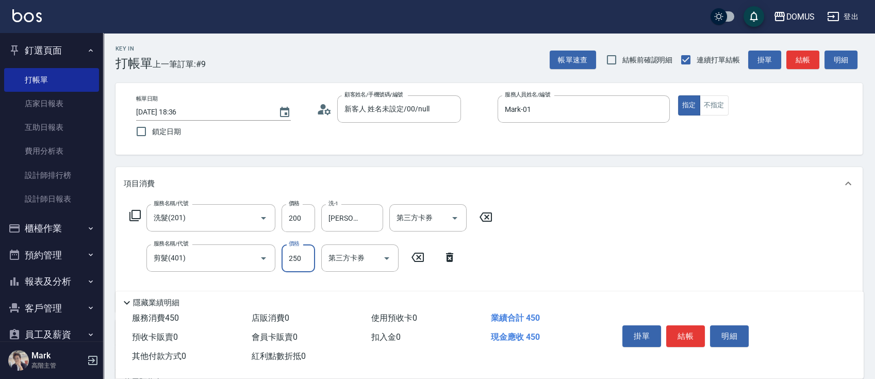
type input "20"
type input "60"
type input "80"
type input "600"
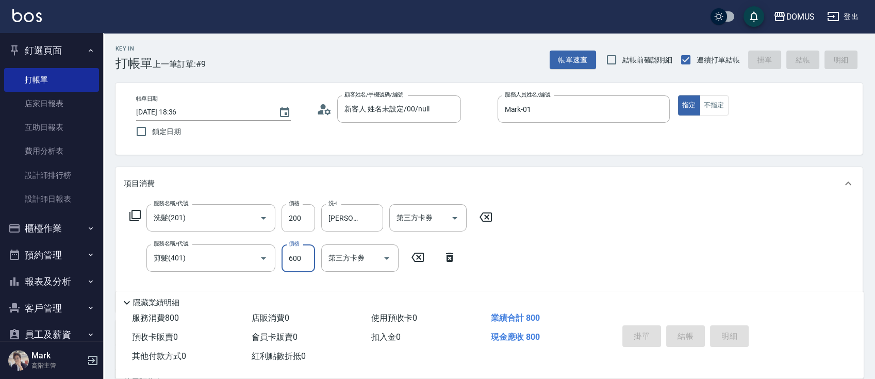
type input "0"
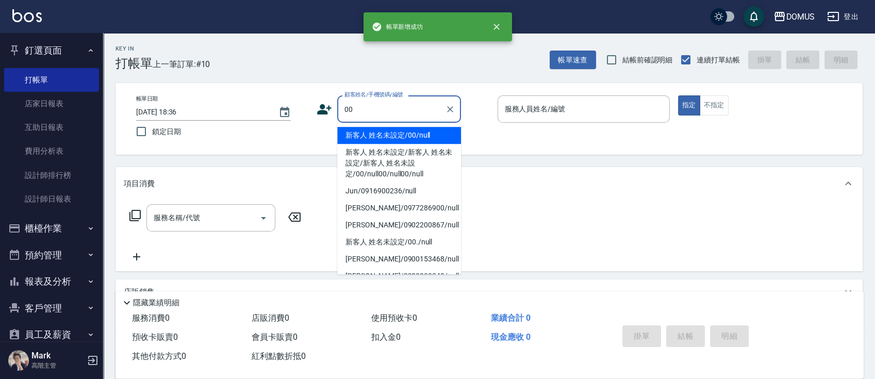
type input "新客人 姓名未設定/00/null"
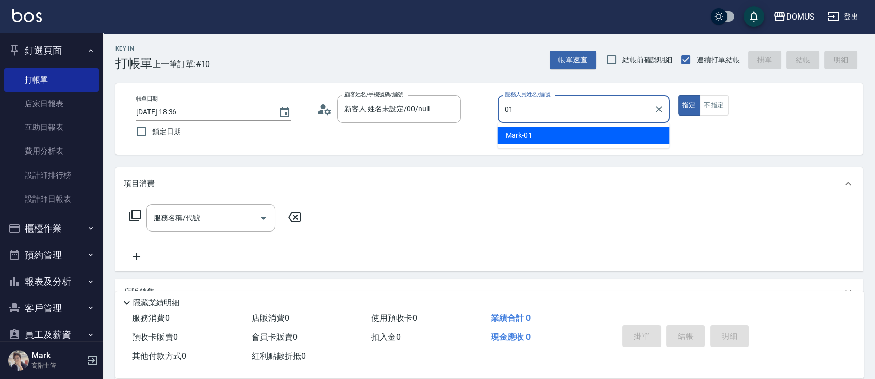
type input "Mark-01"
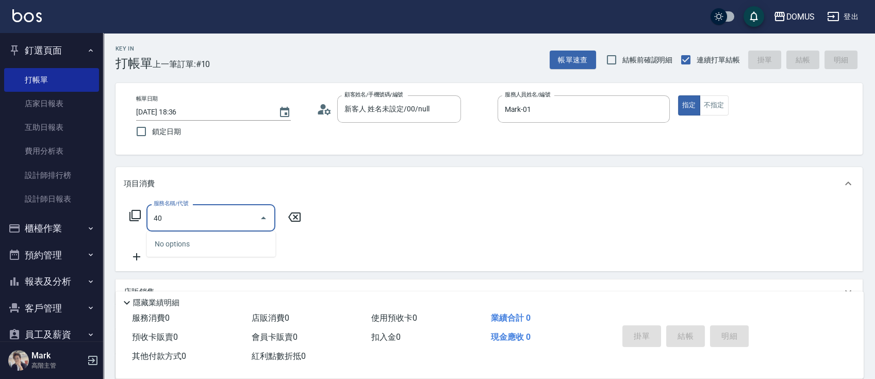
type input "401"
type input "20"
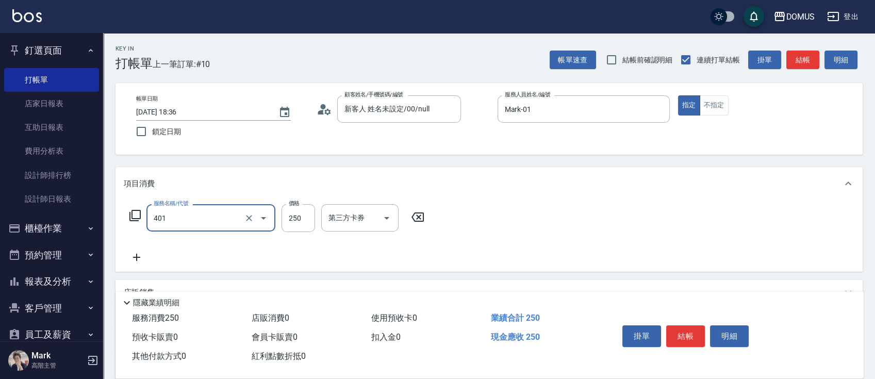
type input "剪髮(401)"
type input "0"
type input "60"
type input "600"
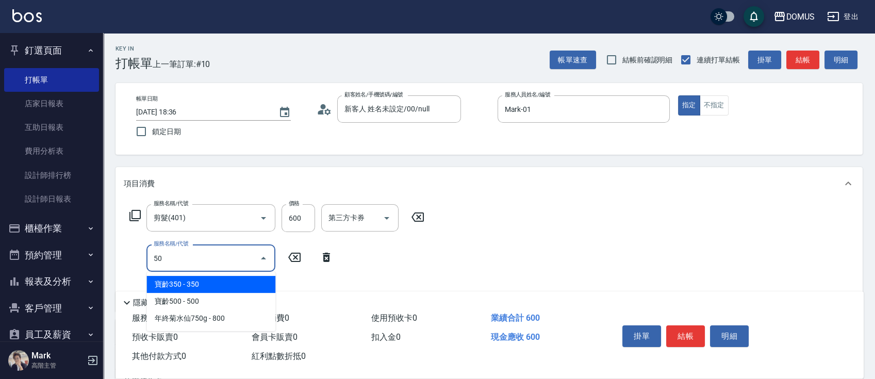
type input "501"
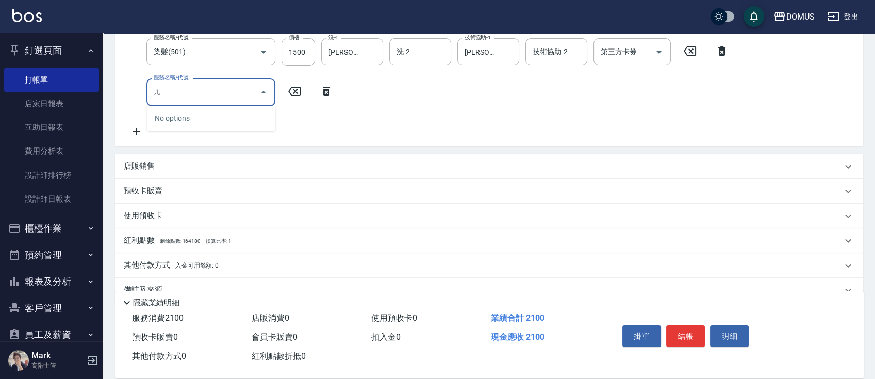
scroll to position [137, 0]
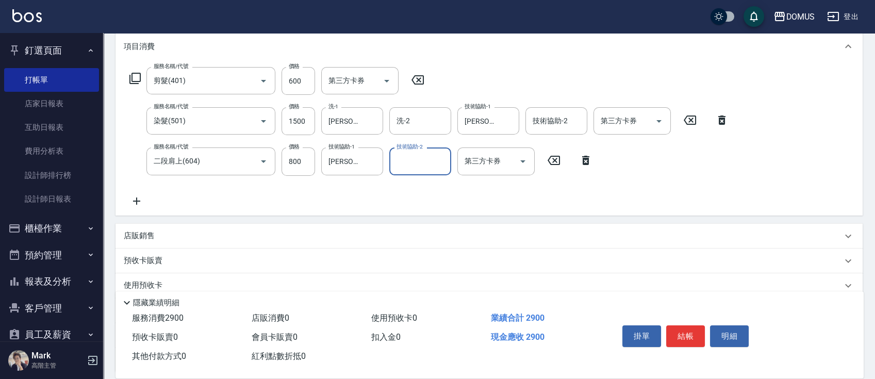
click at [449, 234] on div "店販銷售" at bounding box center [483, 235] width 718 height 11
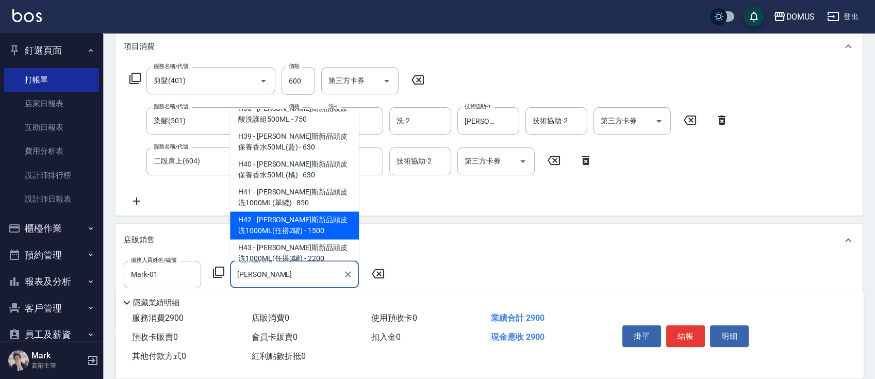
scroll to position [206, 0]
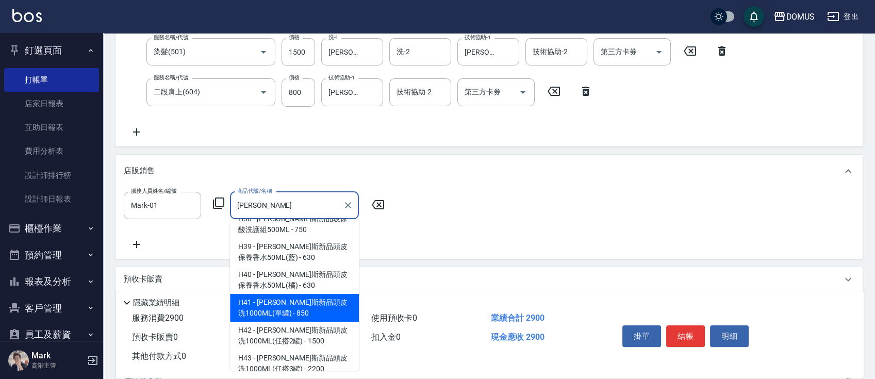
click at [323, 296] on span "H41 - 喬娜斯新品頭皮洗1000ML(單罐) - 850" at bounding box center [294, 308] width 129 height 28
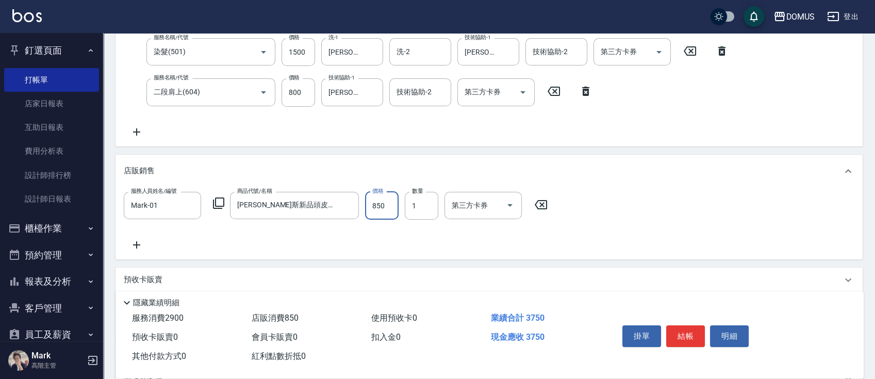
click at [397, 201] on input "850" at bounding box center [382, 206] width 34 height 28
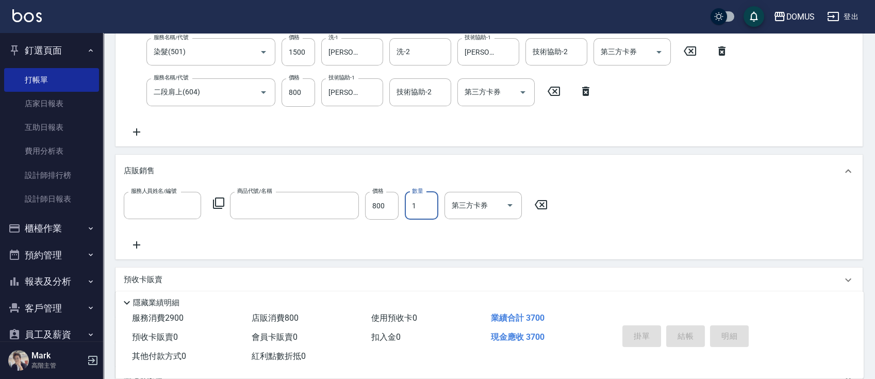
scroll to position [0, 0]
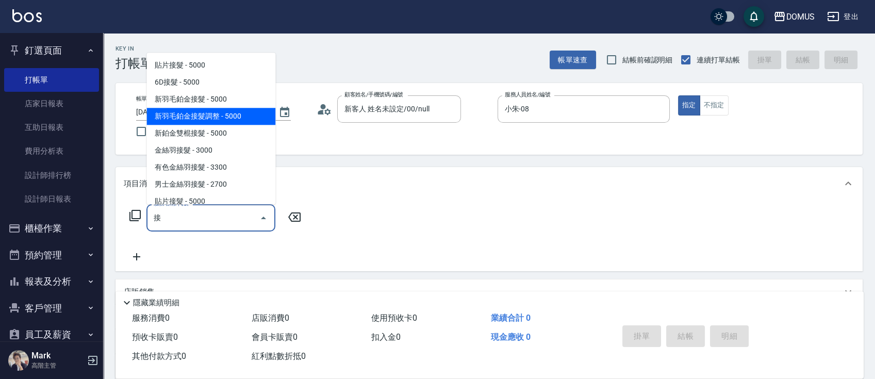
click at [233, 115] on span "新羽毛鉑金接髮調整 - 5000" at bounding box center [210, 116] width 129 height 17
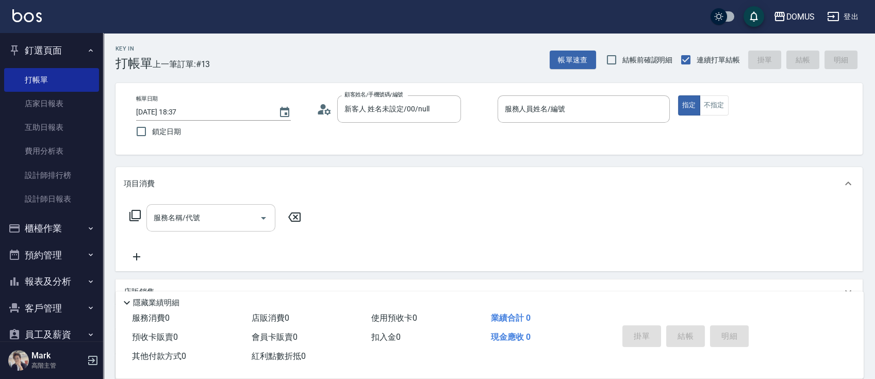
click at [196, 220] on input "服務名稱/代號" at bounding box center [203, 218] width 104 height 18
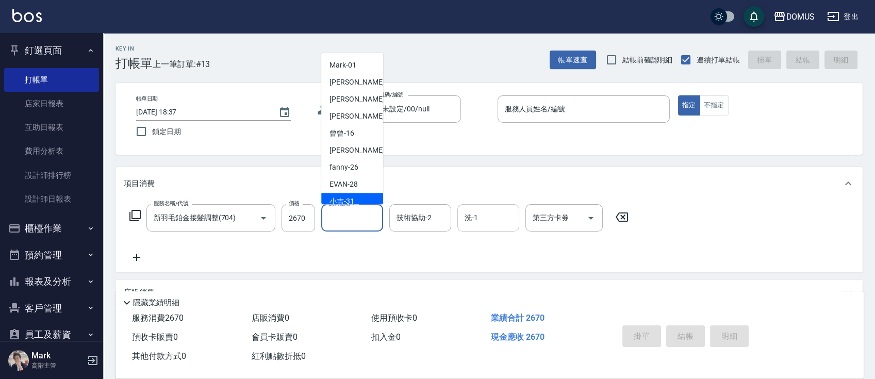
click at [474, 220] on input "洗-1" at bounding box center [488, 218] width 53 height 18
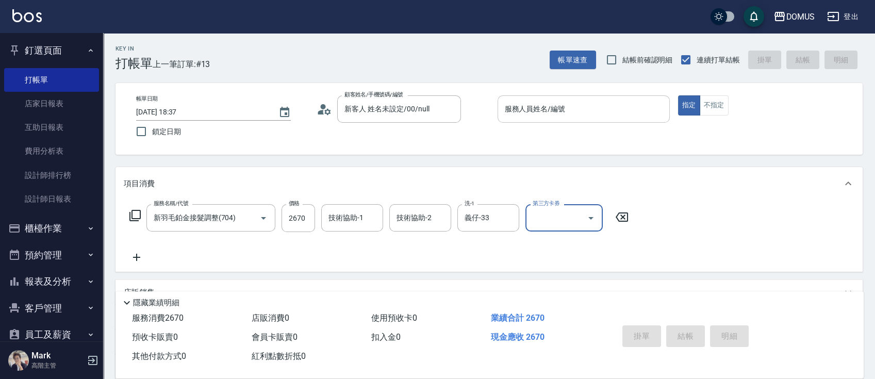
click at [580, 109] on input "服務人員姓名/編號" at bounding box center [583, 109] width 163 height 18
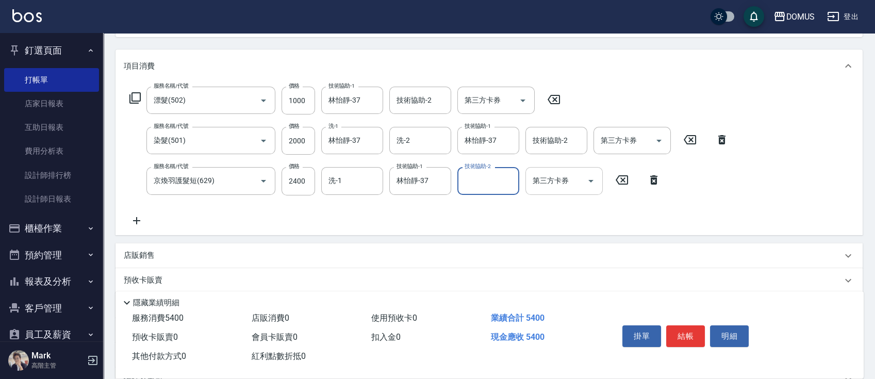
scroll to position [137, 0]
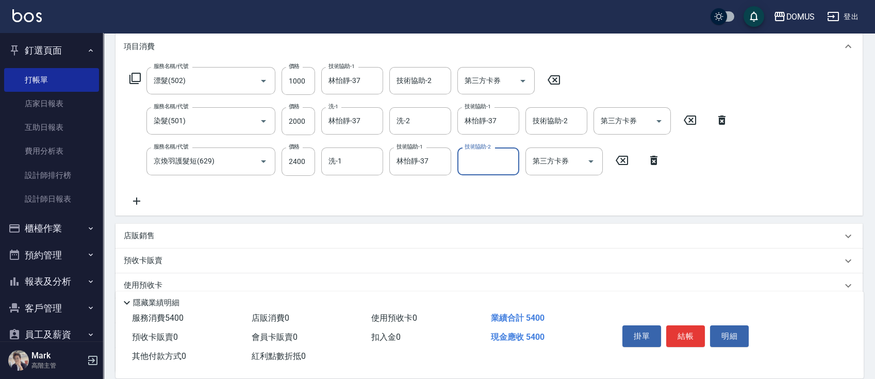
click at [293, 240] on div "店販銷售" at bounding box center [483, 235] width 718 height 11
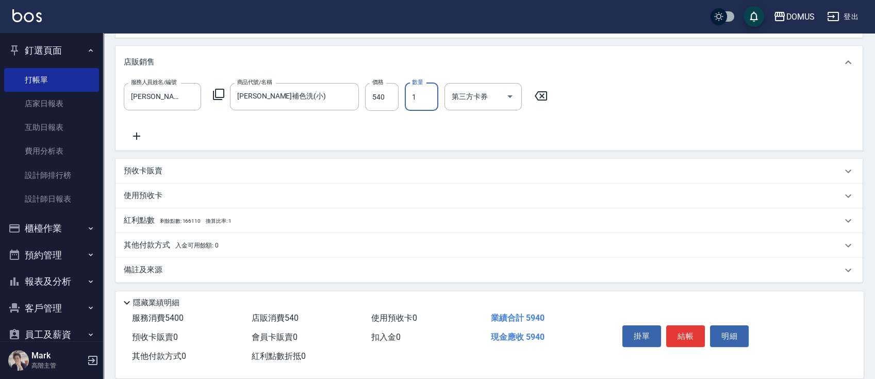
scroll to position [316, 0]
click at [223, 241] on div "其他付款方式 入金可用餘額: 0" at bounding box center [483, 244] width 718 height 11
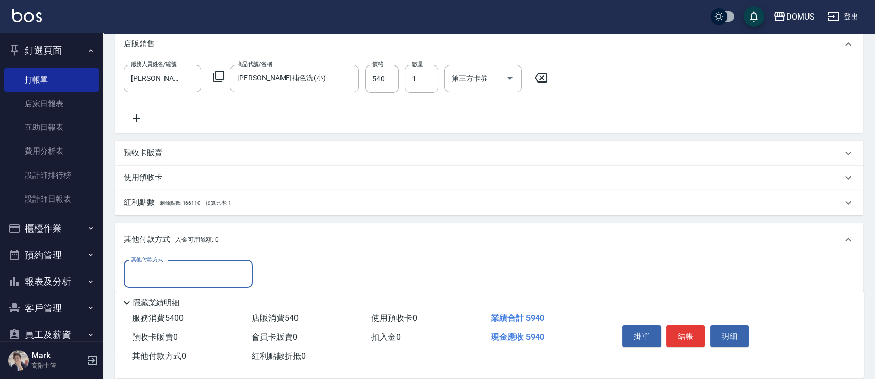
scroll to position [437, 0]
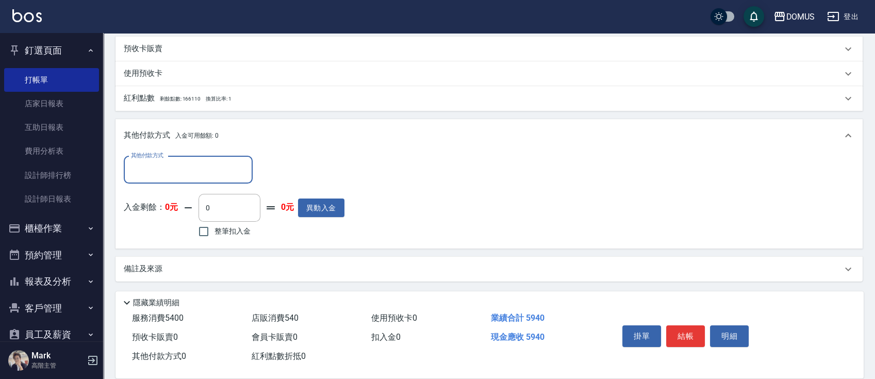
click at [193, 168] on input "其他付款方式" at bounding box center [188, 170] width 120 height 18
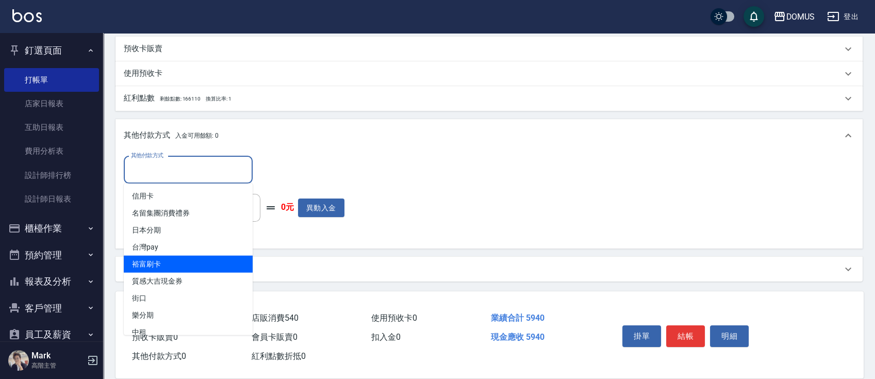
scroll to position [9, 0]
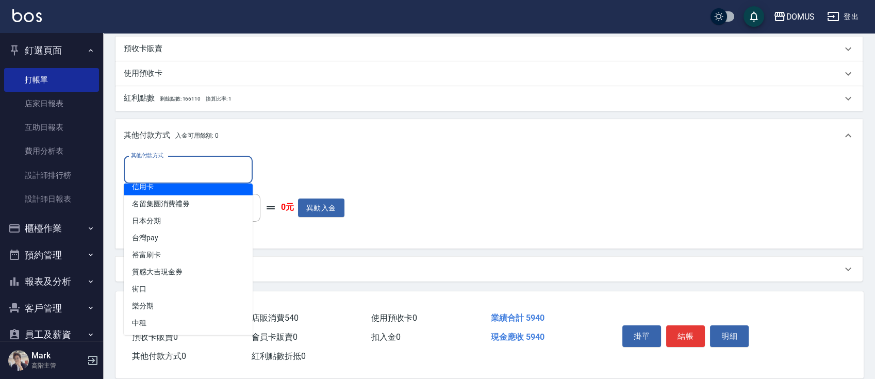
click at [168, 189] on span "信用卡" at bounding box center [188, 186] width 129 height 17
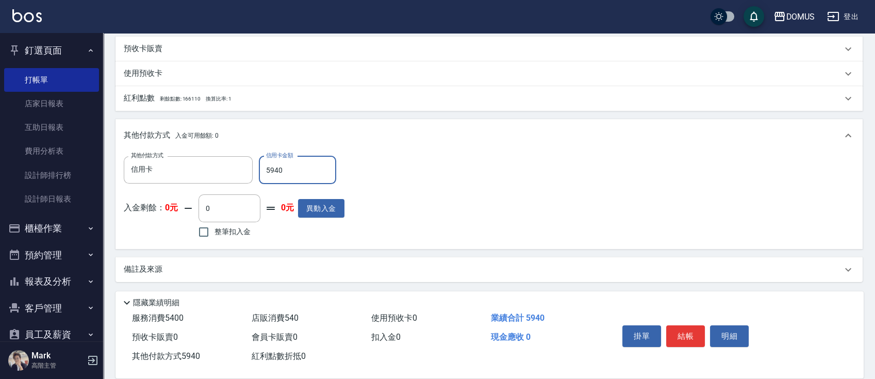
click at [421, 161] on div "其他付款方式 信用卡 其他付款方式 信用卡金額 5940 信用卡金額 入金剩餘： 0元 0 ​ 整筆扣入金 0元 異動入金" at bounding box center [489, 198] width 731 height 85
click at [694, 335] on button "結帳" at bounding box center [685, 336] width 39 height 22
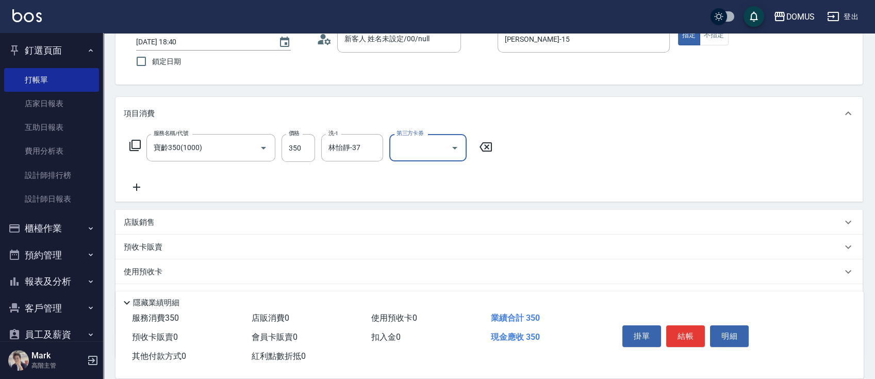
scroll to position [137, 0]
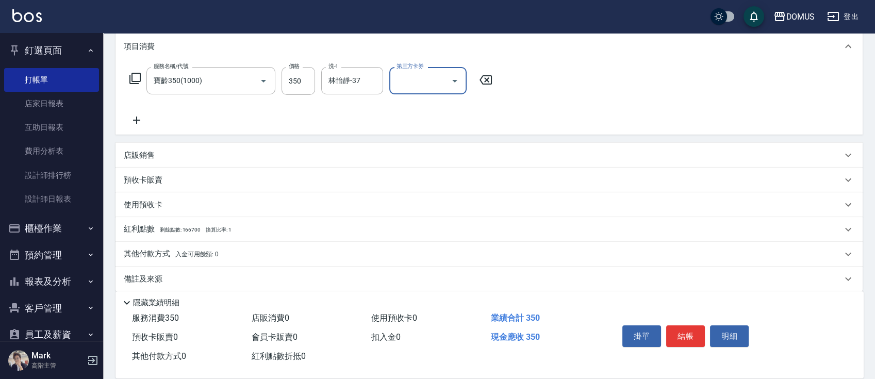
click at [186, 165] on div "店販銷售" at bounding box center [488, 155] width 747 height 25
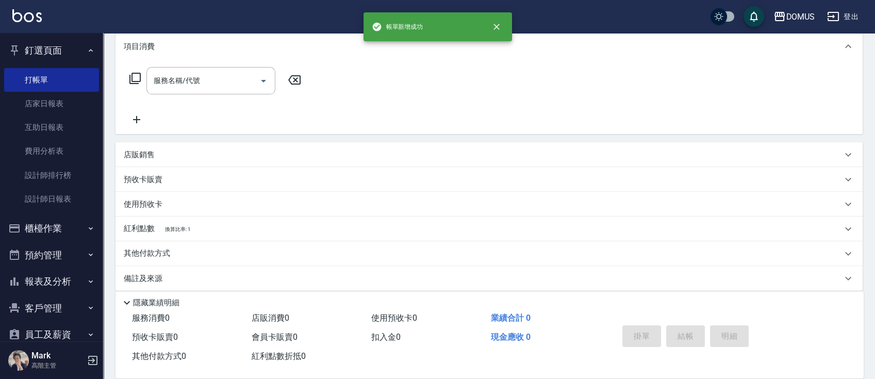
scroll to position [0, 0]
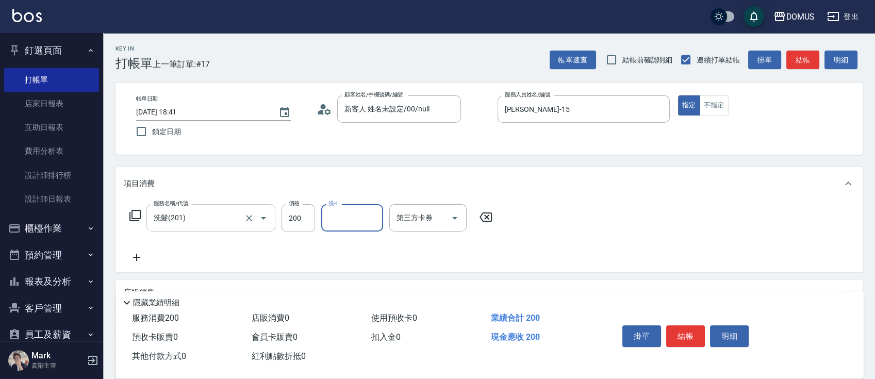
click at [202, 218] on input "洗髮(201)" at bounding box center [196, 218] width 91 height 18
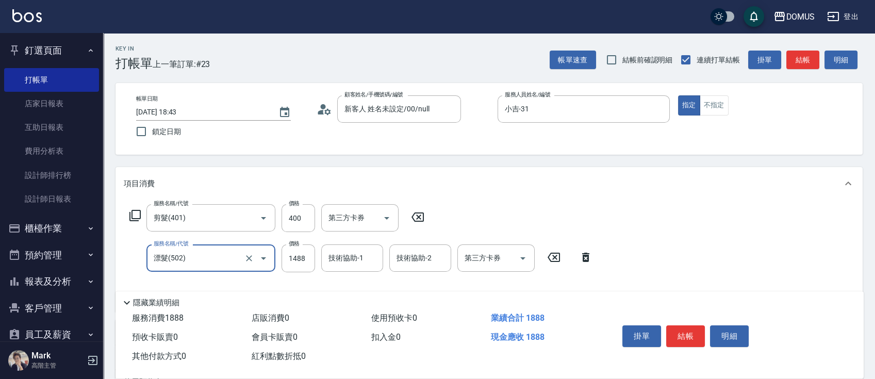
click at [200, 259] on input "漂髮(502)" at bounding box center [196, 258] width 91 height 18
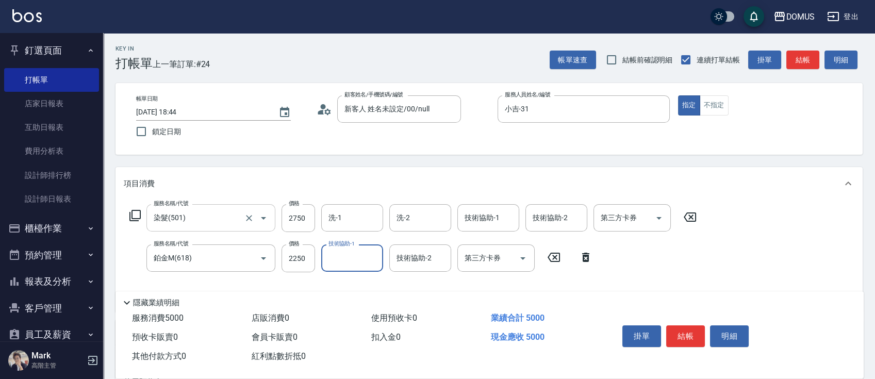
click at [218, 221] on input "染髮(501)" at bounding box center [196, 218] width 91 height 18
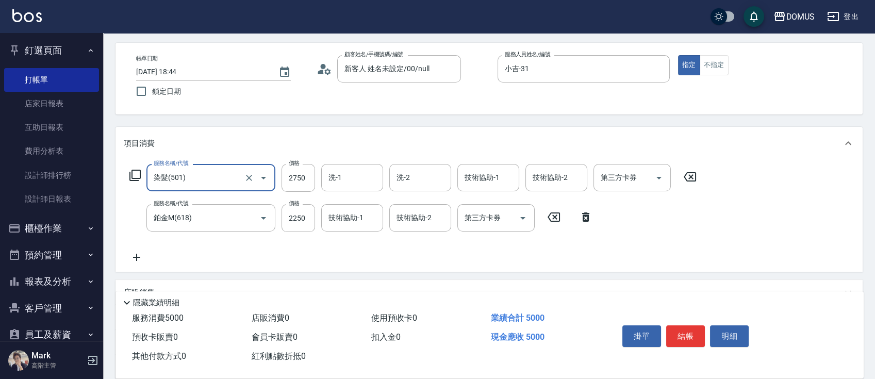
scroll to position [69, 0]
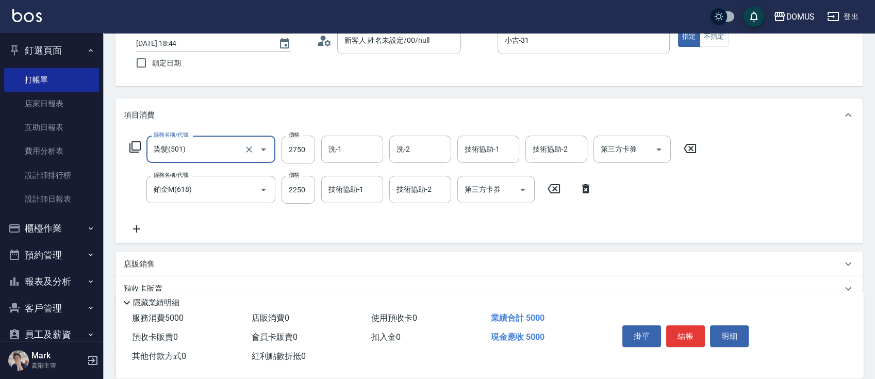
click at [131, 228] on icon at bounding box center [137, 229] width 26 height 12
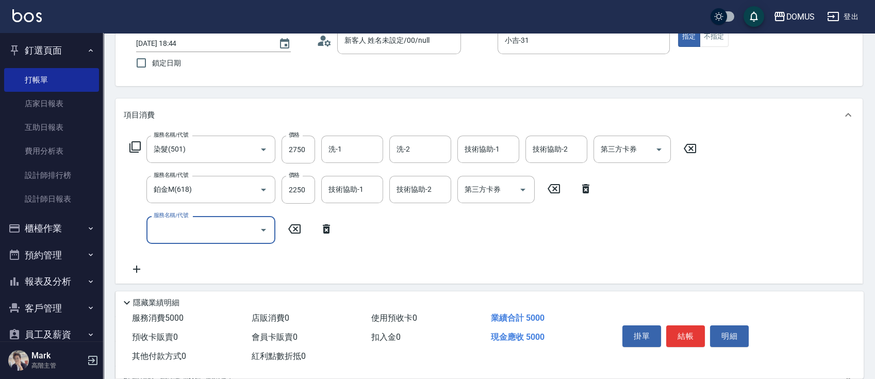
click at [192, 228] on input "服務名稱/代號" at bounding box center [203, 230] width 104 height 18
click at [212, 222] on input "染髮(501)" at bounding box center [196, 230] width 91 height 18
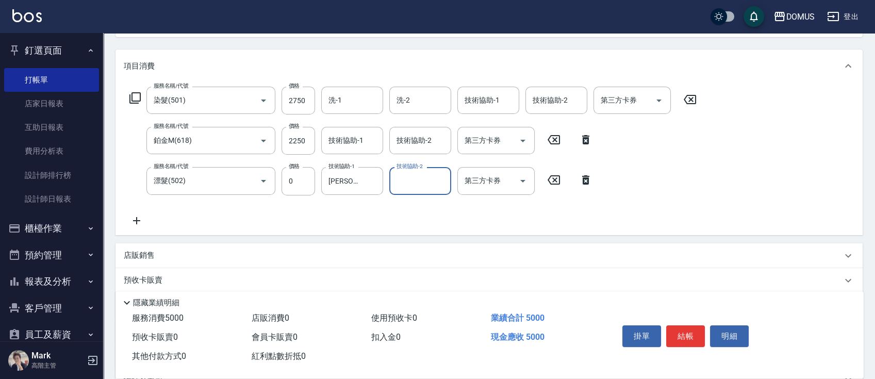
scroll to position [137, 0]
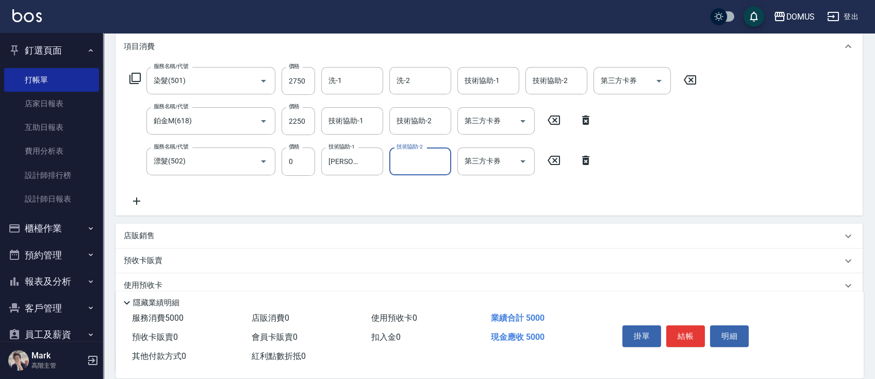
click at [187, 237] on div "店販銷售" at bounding box center [483, 235] width 718 height 11
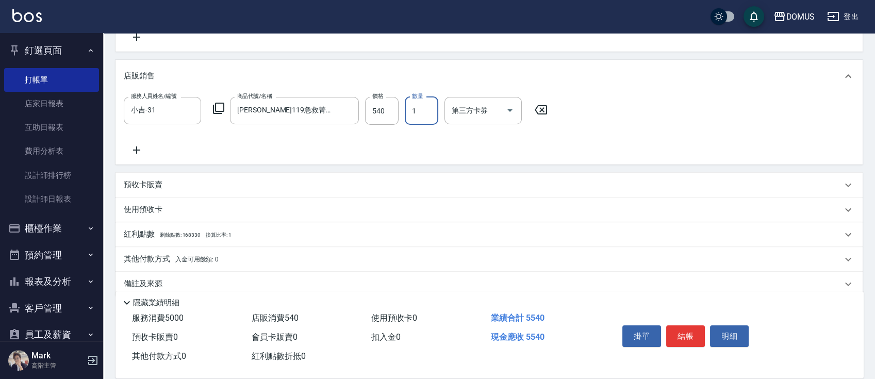
scroll to position [316, 0]
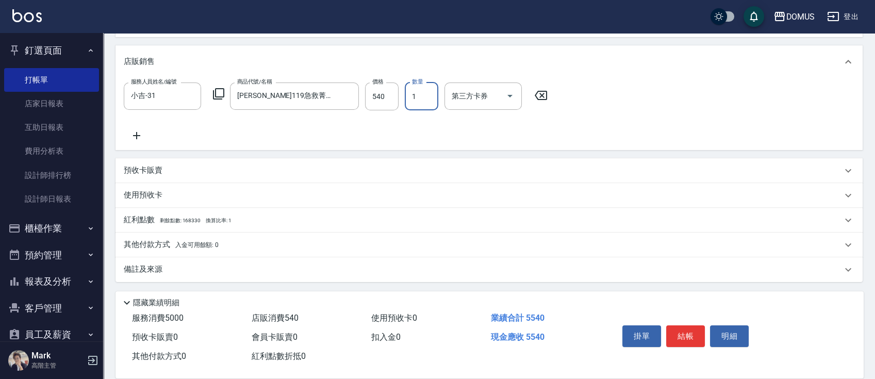
click at [190, 250] on div "其他付款方式 入金可用餘額: 0" at bounding box center [488, 245] width 747 height 25
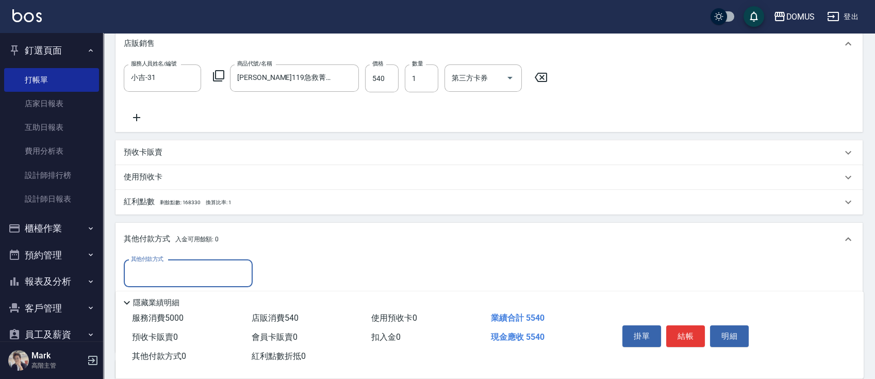
scroll to position [437, 0]
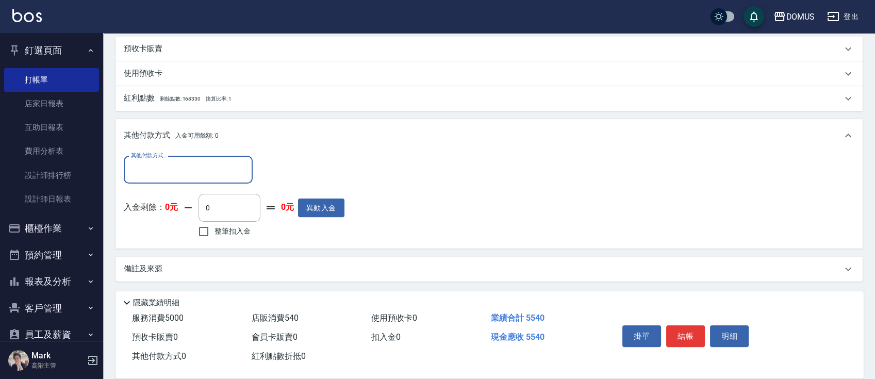
click at [206, 177] on input "其他付款方式" at bounding box center [188, 170] width 120 height 18
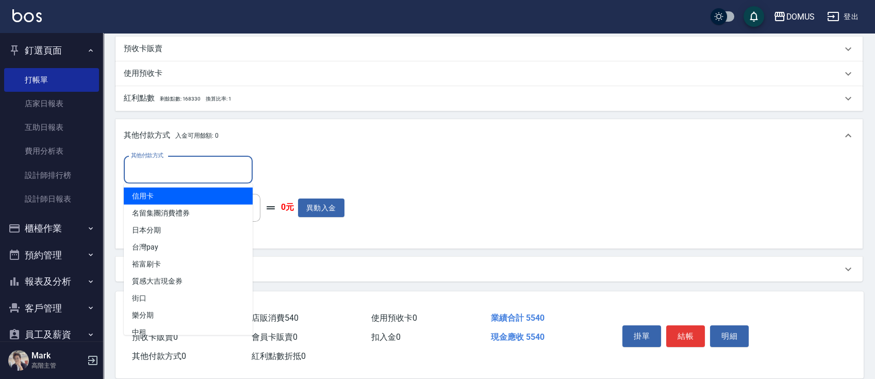
click at [185, 194] on span "信用卡" at bounding box center [188, 196] width 129 height 17
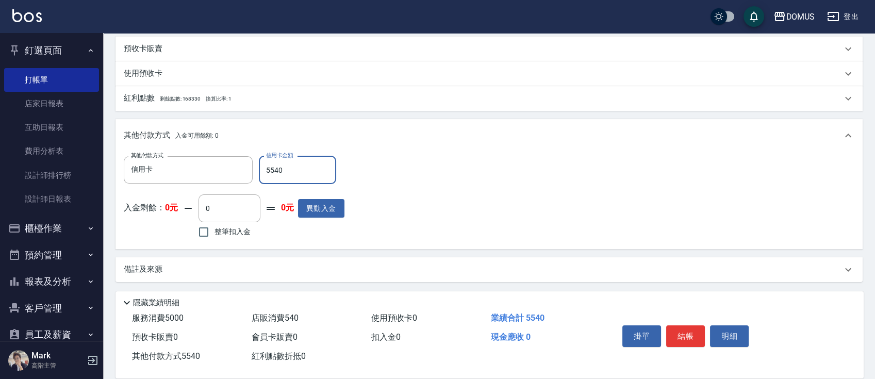
click at [417, 162] on div "其他付款方式 信用卡 其他付款方式 信用卡金額 5540 信用卡金額 入金剩餘： 0元 0 ​ 整筆扣入金 0元 異動入金" at bounding box center [489, 198] width 731 height 85
click at [698, 332] on button "結帳" at bounding box center [685, 336] width 39 height 22
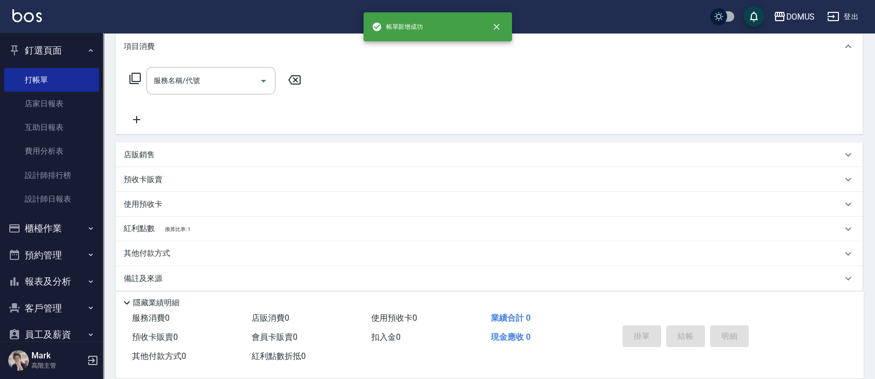
scroll to position [0, 0]
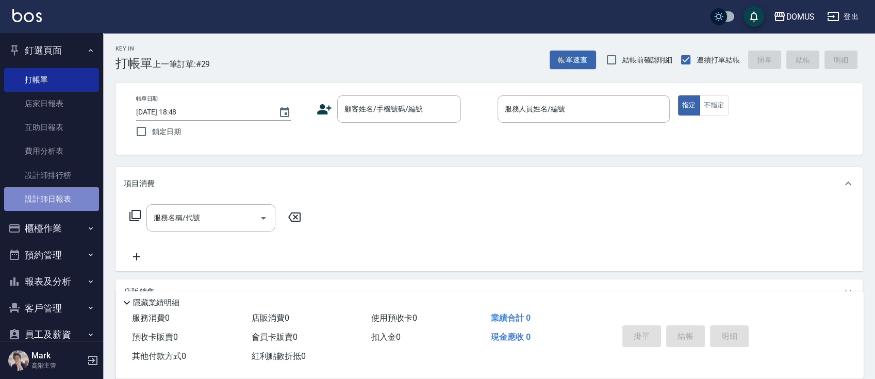
click at [65, 202] on link "設計師日報表" at bounding box center [51, 199] width 95 height 24
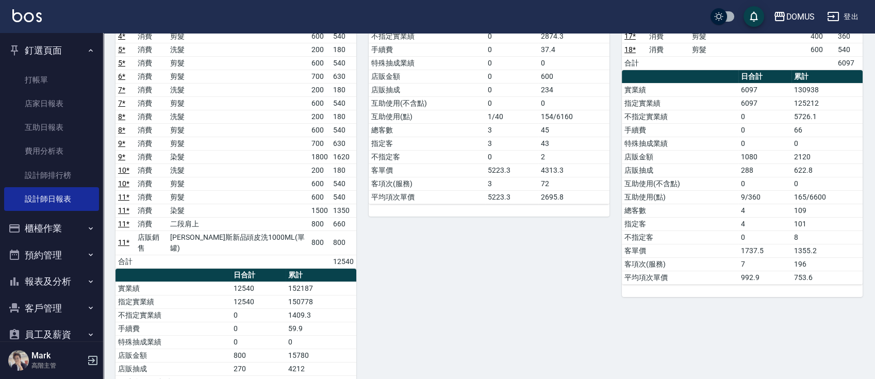
scroll to position [137, 0]
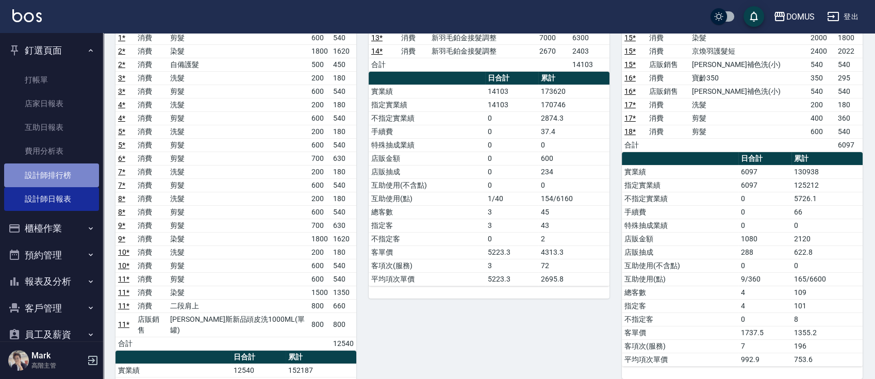
click at [68, 177] on link "設計師排行榜" at bounding box center [51, 175] width 95 height 24
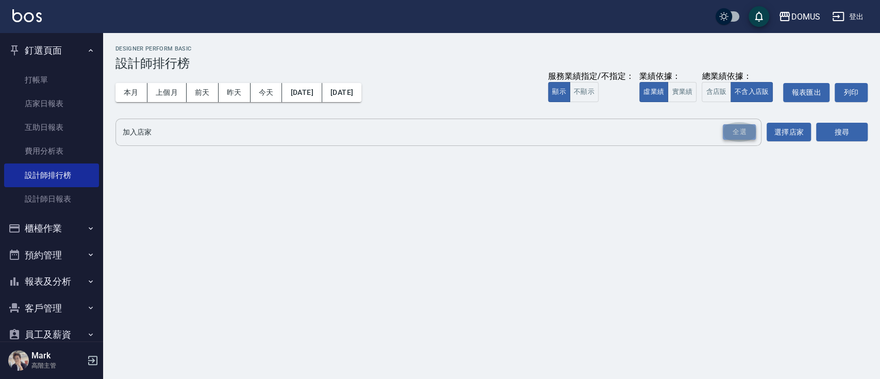
click at [739, 139] on div "全選" at bounding box center [739, 132] width 33 height 16
click at [670, 92] on button "實業績" at bounding box center [682, 92] width 29 height 20
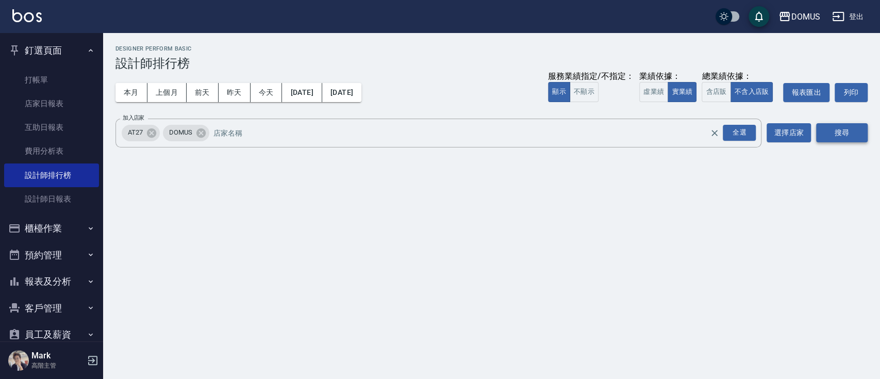
click at [848, 141] on button "搜尋" at bounding box center [842, 132] width 52 height 19
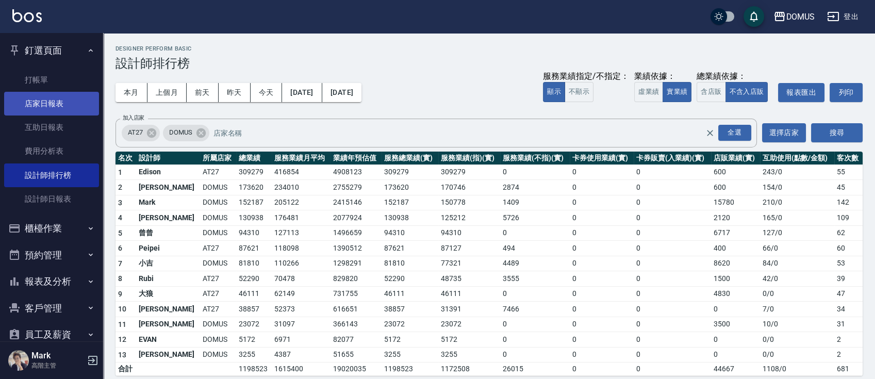
click at [68, 100] on link "店家日報表" at bounding box center [51, 104] width 95 height 24
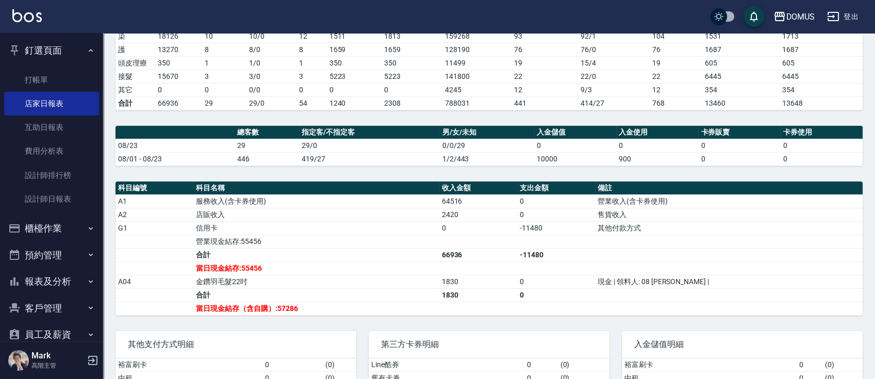
scroll to position [206, 0]
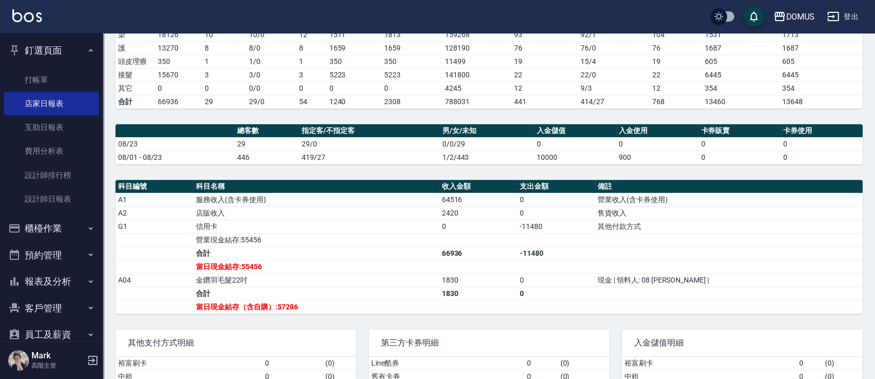
click at [73, 47] on button "釘選頁面" at bounding box center [51, 50] width 95 height 27
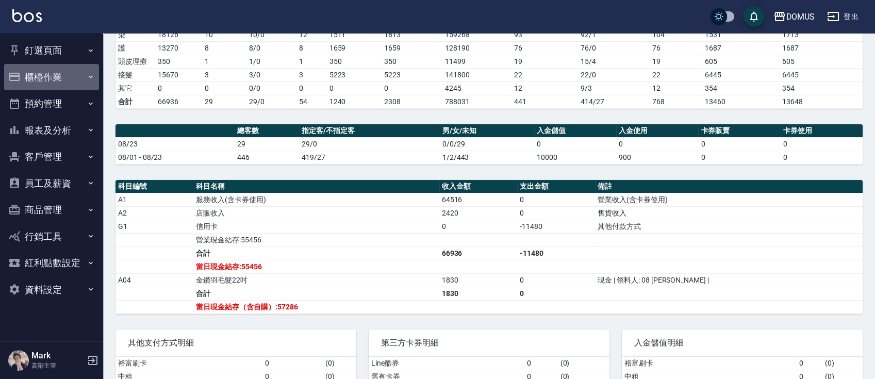
click at [66, 76] on button "櫃檯作業" at bounding box center [51, 77] width 95 height 27
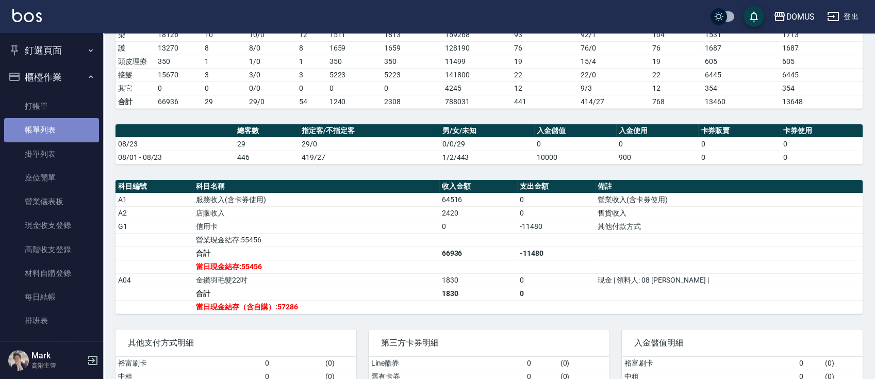
click at [65, 126] on link "帳單列表" at bounding box center [51, 130] width 95 height 24
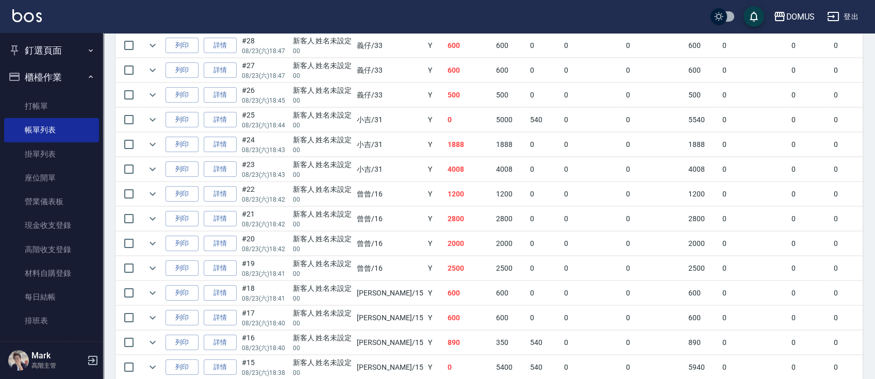
scroll to position [234, 0]
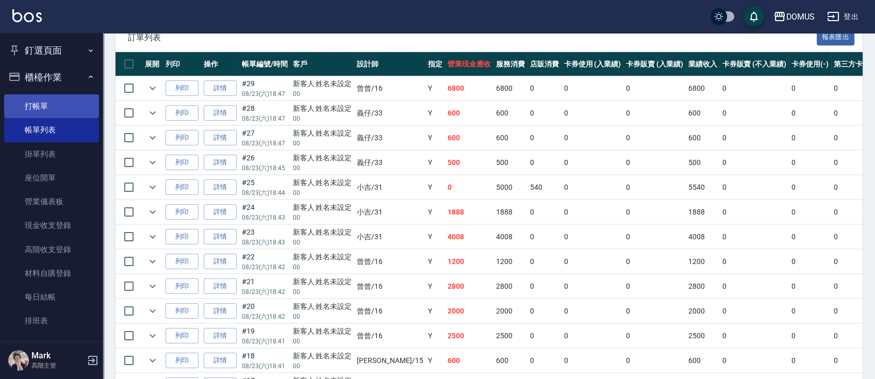
click at [82, 98] on link "打帳單" at bounding box center [51, 106] width 95 height 24
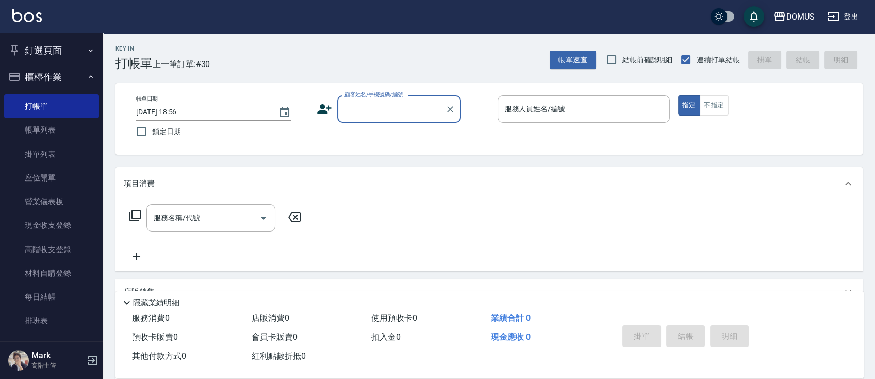
click at [87, 79] on icon "button" at bounding box center [91, 77] width 8 height 8
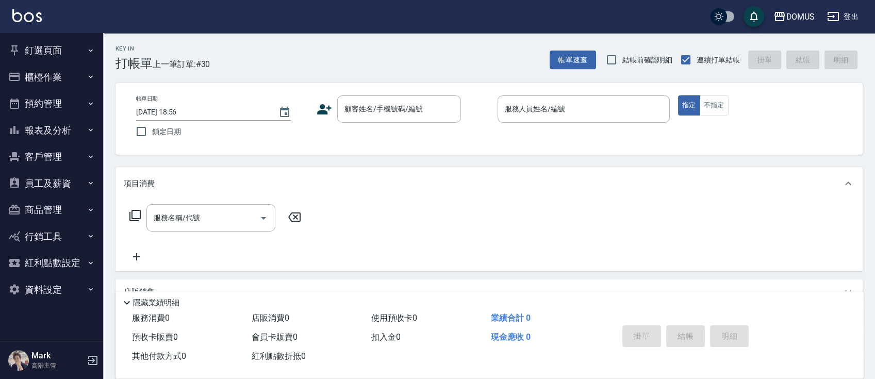
click at [61, 53] on button "釘選頁面" at bounding box center [51, 50] width 95 height 27
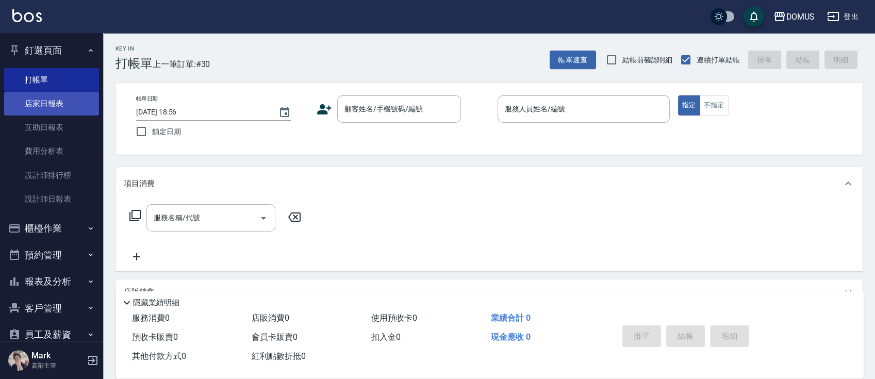
click at [58, 111] on link "店家日報表" at bounding box center [51, 104] width 95 height 24
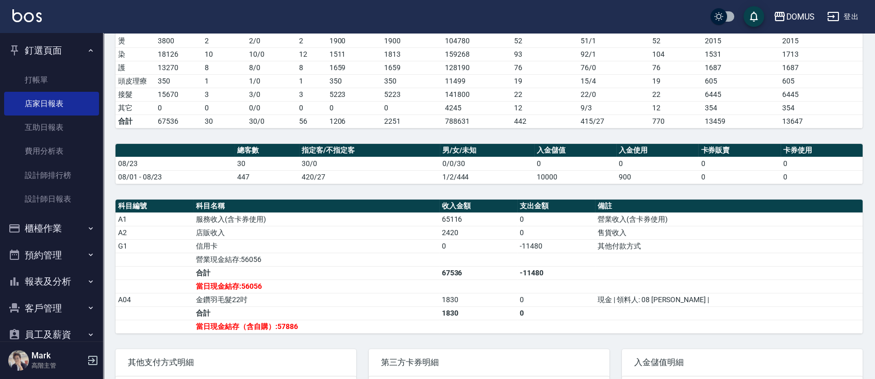
scroll to position [206, 0]
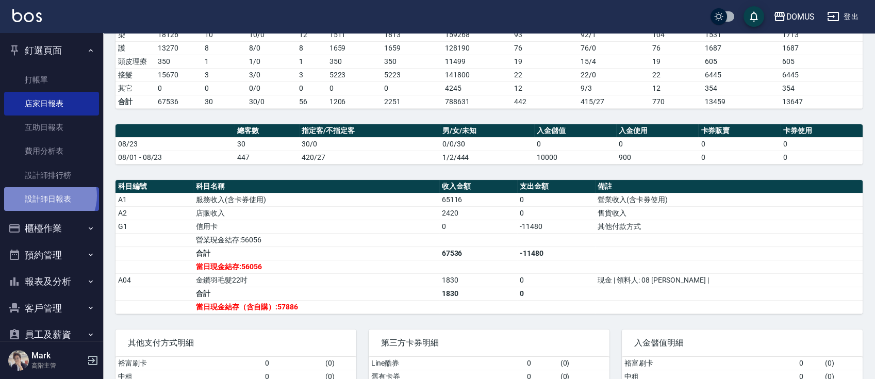
click at [46, 196] on link "設計師日報表" at bounding box center [51, 199] width 95 height 24
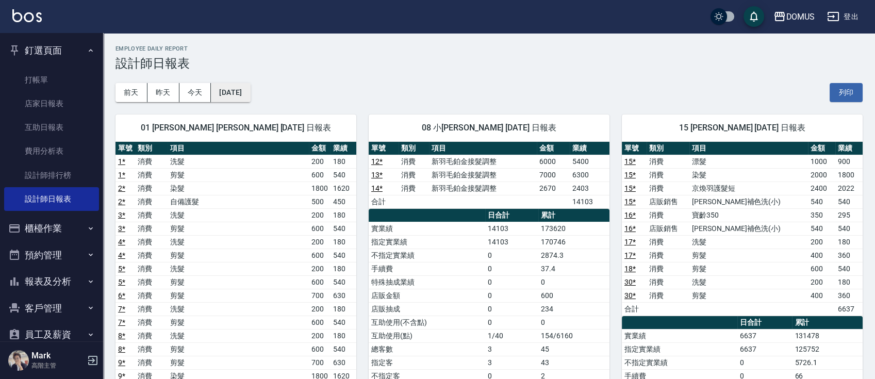
click at [250, 92] on button "[DATE]" at bounding box center [230, 92] width 39 height 19
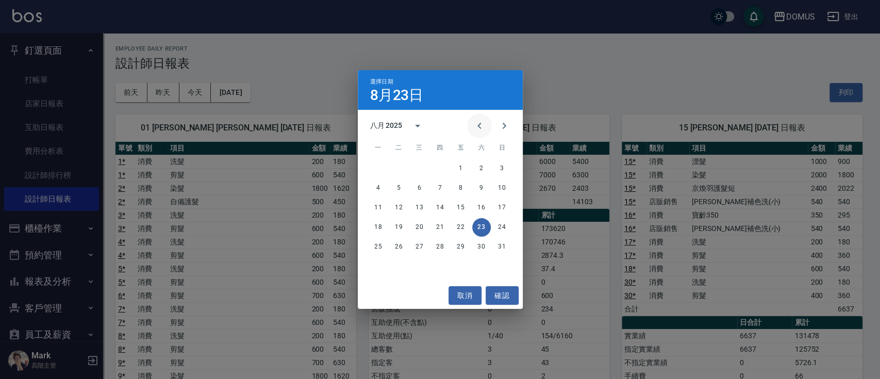
click at [474, 126] on icon "Previous month" at bounding box center [479, 126] width 12 height 12
click at [419, 225] on button "23" at bounding box center [419, 227] width 19 height 19
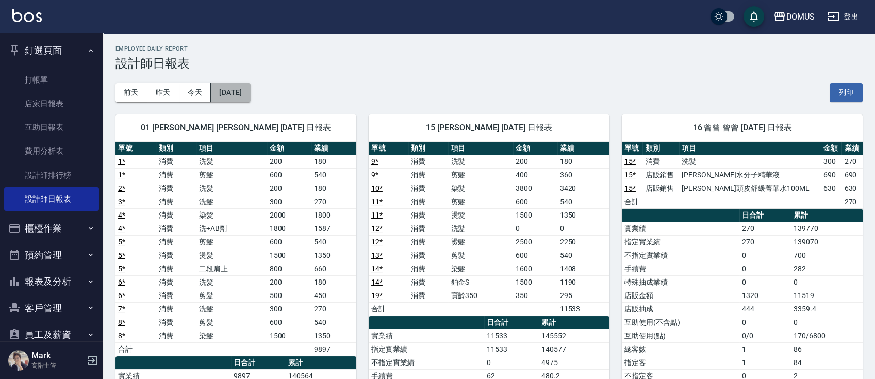
click at [240, 95] on button "2025/07/23" at bounding box center [230, 92] width 39 height 19
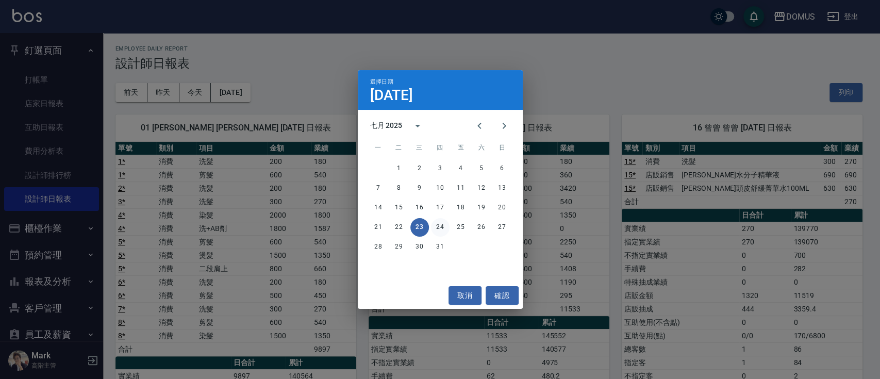
click at [437, 226] on button "24" at bounding box center [440, 227] width 19 height 19
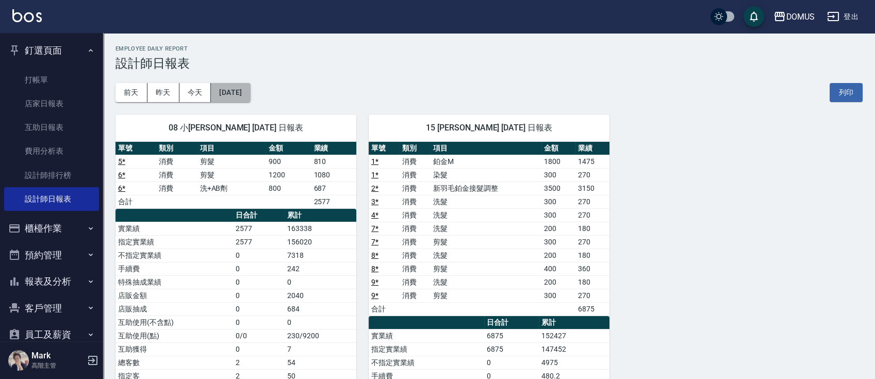
click at [236, 89] on button "2025/07/24" at bounding box center [230, 92] width 39 height 19
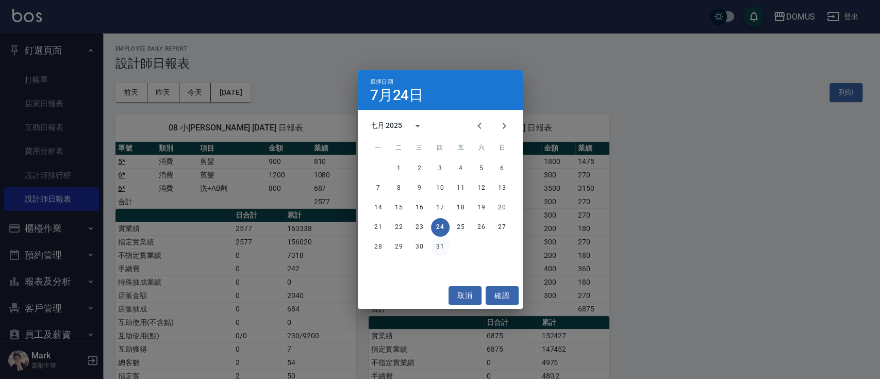
click at [441, 246] on button "31" at bounding box center [440, 247] width 19 height 19
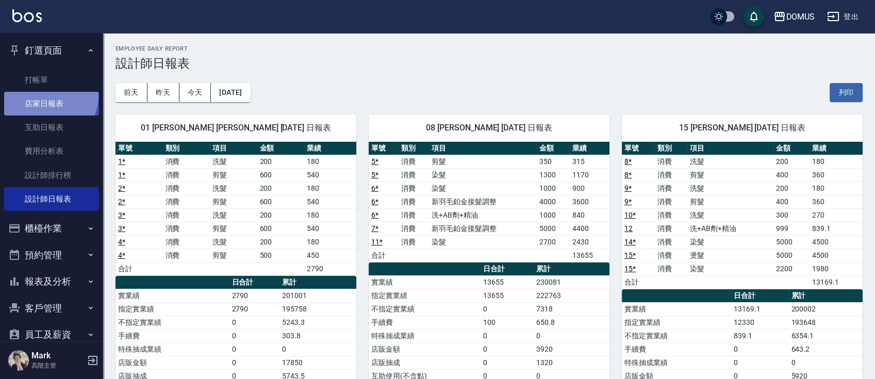
click at [45, 96] on link "店家日報表" at bounding box center [51, 104] width 95 height 24
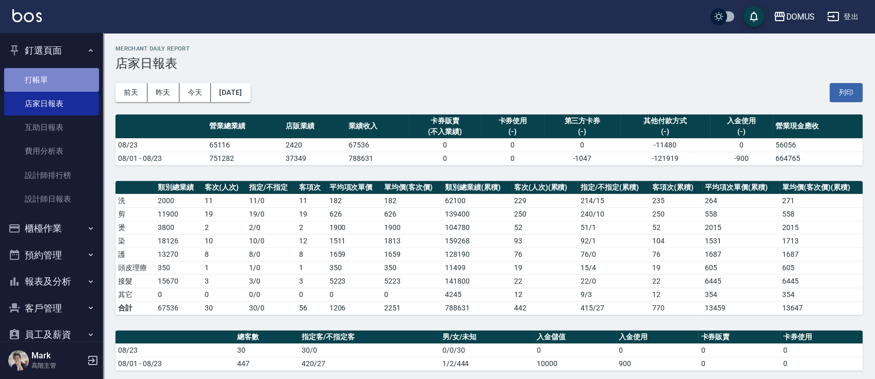
click at [55, 72] on link "打帳單" at bounding box center [51, 80] width 95 height 24
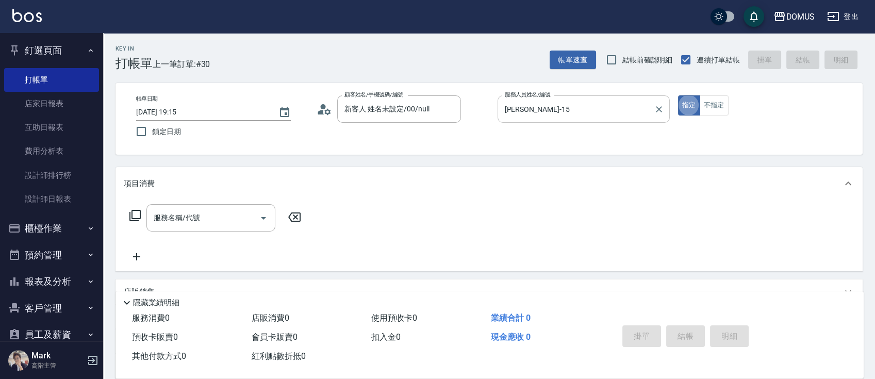
click at [557, 114] on input "Kyle-15" at bounding box center [575, 109] width 147 height 18
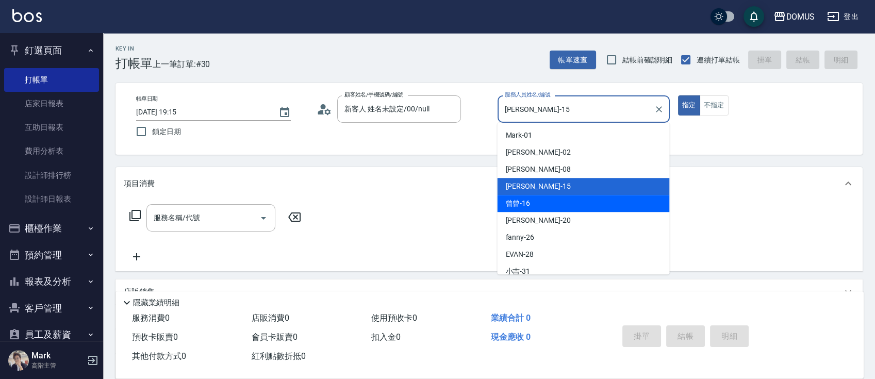
click at [554, 200] on div "曾曾 -16" at bounding box center [583, 203] width 172 height 17
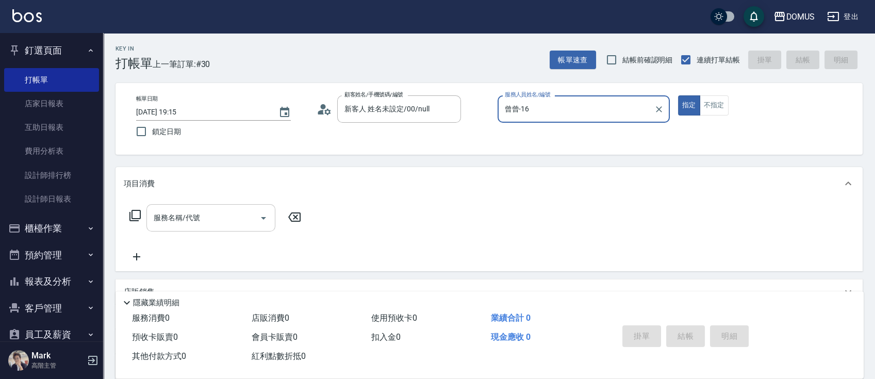
click at [231, 208] on div "服務名稱/代號" at bounding box center [210, 217] width 129 height 27
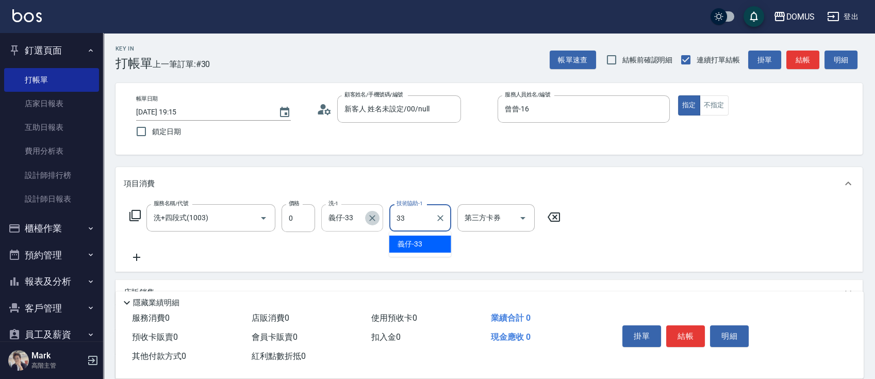
click at [367, 222] on button "Clear" at bounding box center [372, 218] width 14 height 14
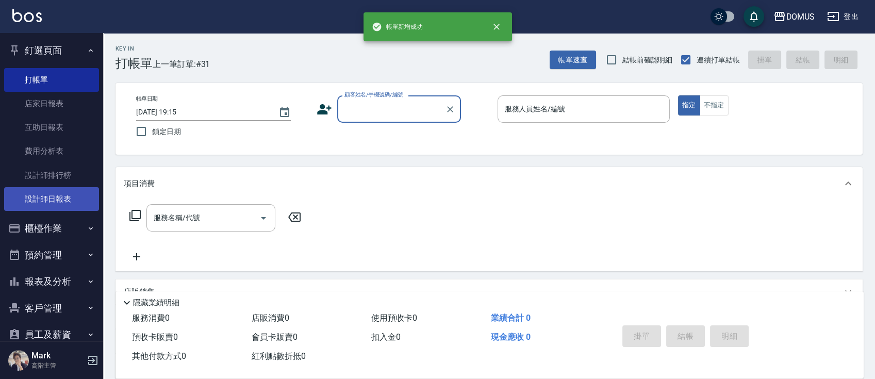
click at [55, 196] on link "設計師日報表" at bounding box center [51, 199] width 95 height 24
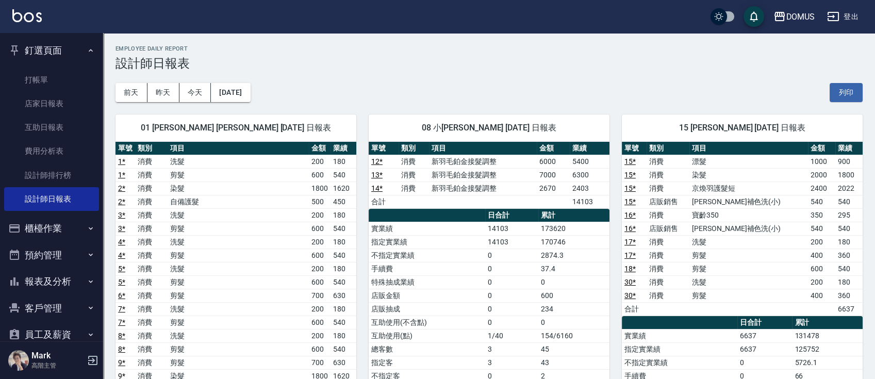
scroll to position [137, 0]
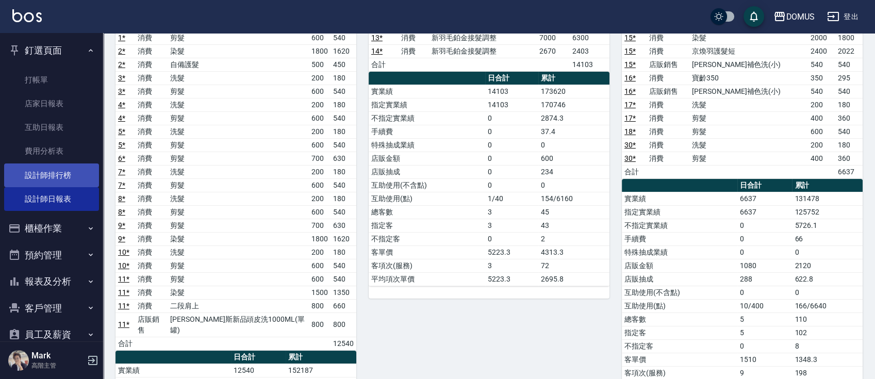
click at [90, 175] on link "設計師排行榜" at bounding box center [51, 175] width 95 height 24
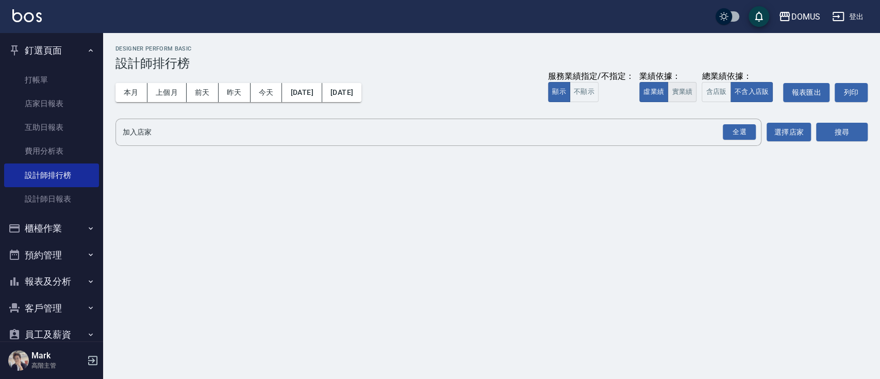
click at [677, 85] on button "實業績" at bounding box center [682, 92] width 29 height 20
click at [749, 141] on div "全選" at bounding box center [739, 132] width 36 height 27
click at [746, 134] on div "全選" at bounding box center [739, 132] width 33 height 16
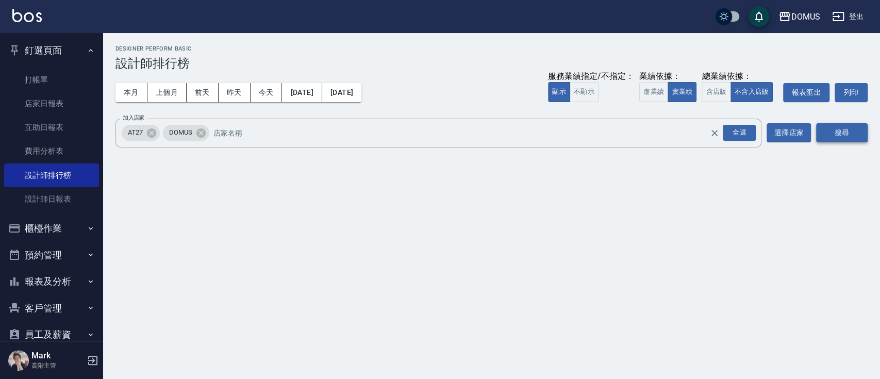
click at [853, 131] on button "搜尋" at bounding box center [842, 132] width 52 height 19
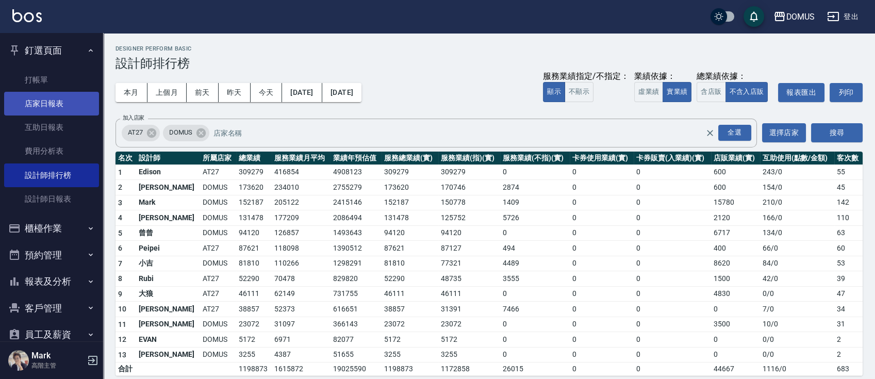
click at [59, 109] on link "店家日報表" at bounding box center [51, 104] width 95 height 24
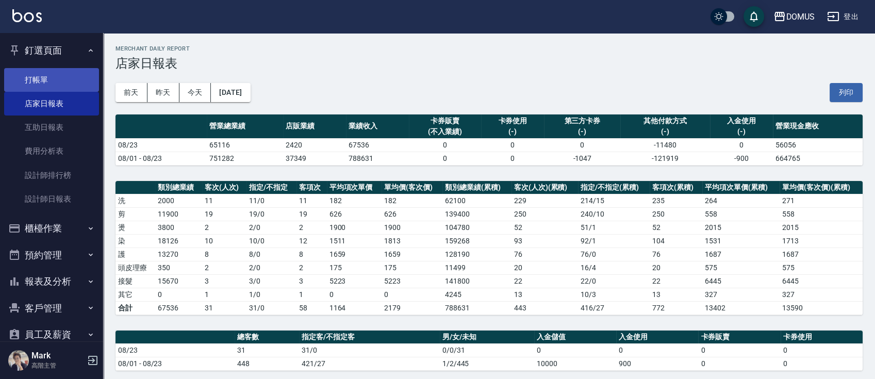
click at [31, 74] on link "打帳單" at bounding box center [51, 80] width 95 height 24
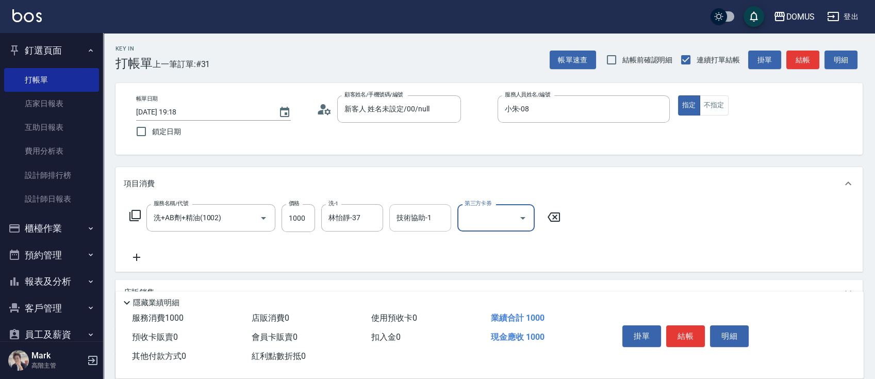
click at [421, 227] on div "技術協助-1" at bounding box center [420, 217] width 62 height 27
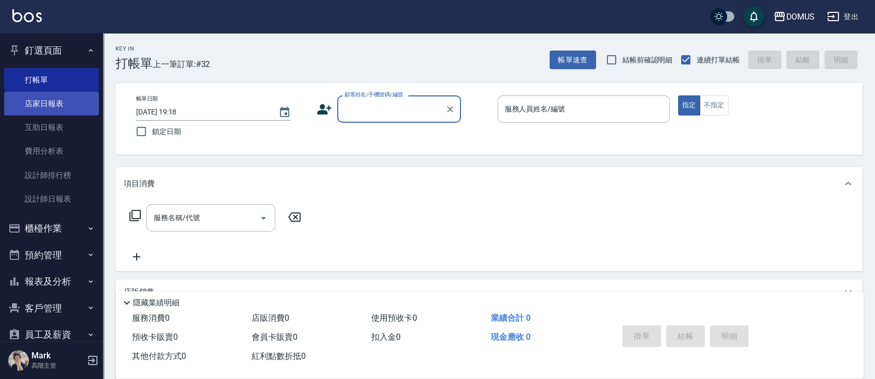
click at [68, 104] on link "店家日報表" at bounding box center [51, 104] width 95 height 24
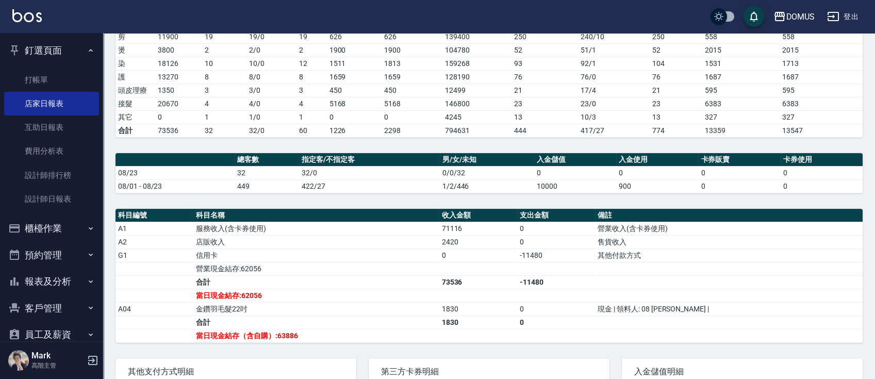
scroll to position [206, 0]
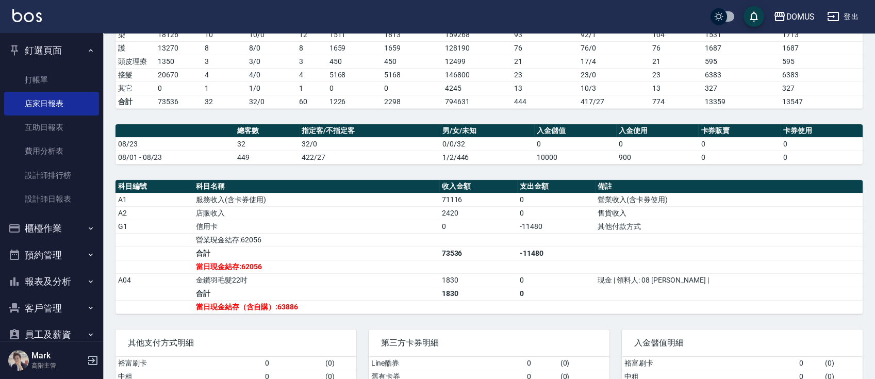
click at [439, 251] on td "合計" at bounding box center [315, 252] width 245 height 13
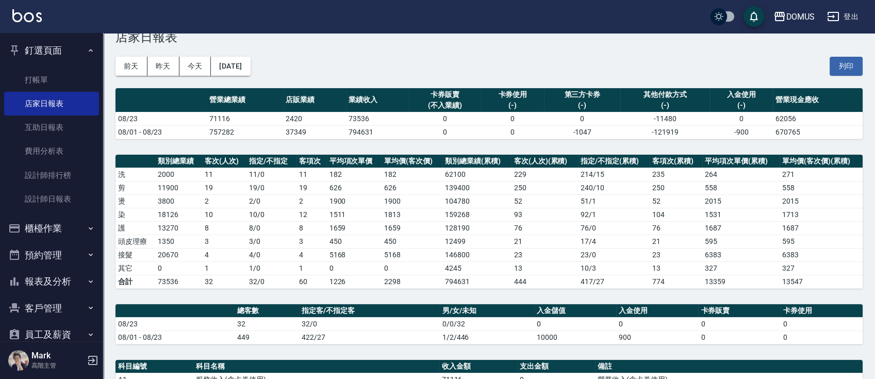
scroll to position [0, 0]
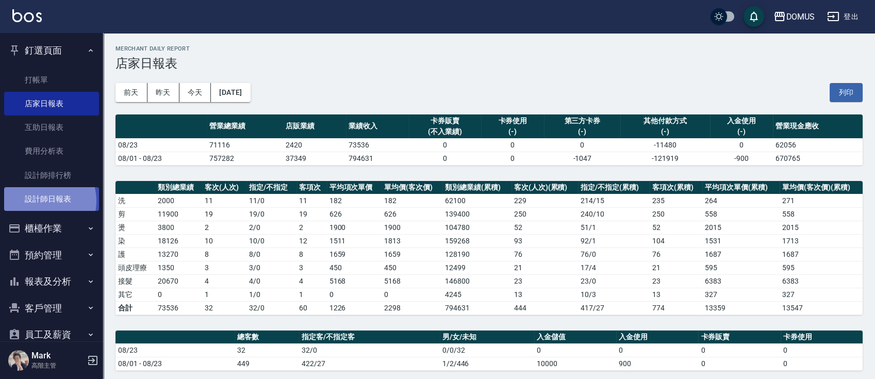
click at [40, 201] on link "設計師日報表" at bounding box center [51, 199] width 95 height 24
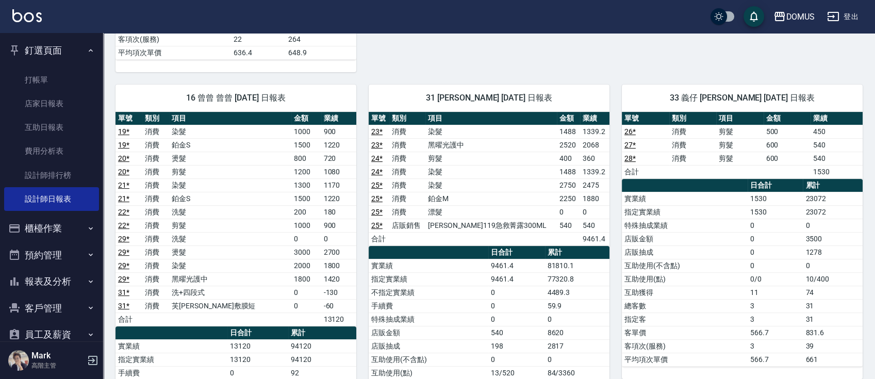
scroll to position [787, 0]
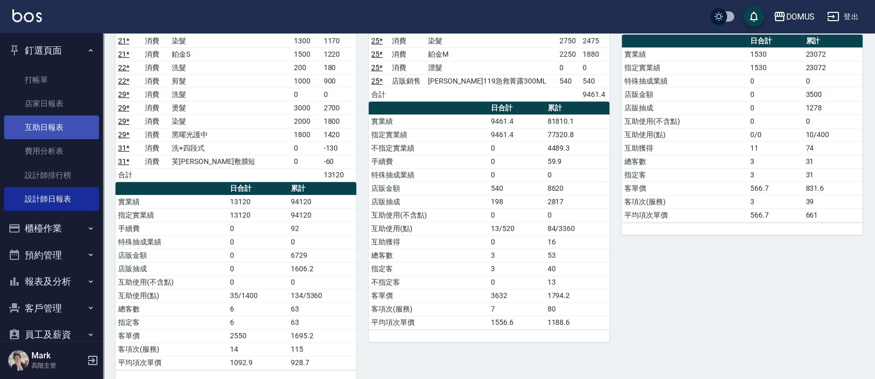
click at [77, 130] on link "互助日報表" at bounding box center [51, 127] width 95 height 24
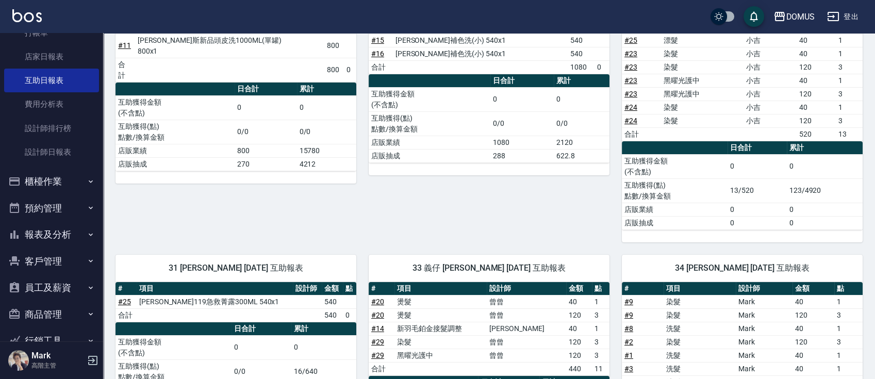
scroll to position [69, 0]
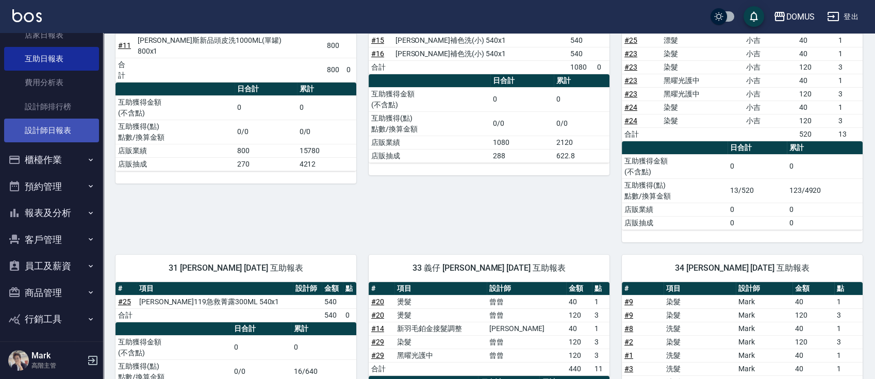
click at [70, 131] on link "設計師日報表" at bounding box center [51, 131] width 95 height 24
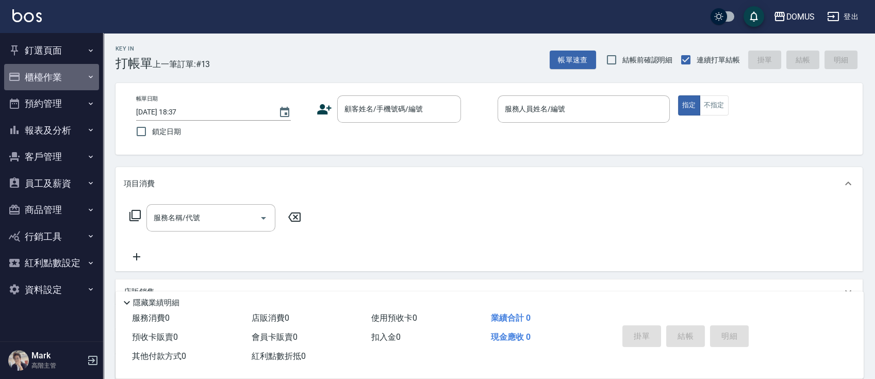
click at [68, 75] on button "櫃檯作業" at bounding box center [51, 77] width 95 height 27
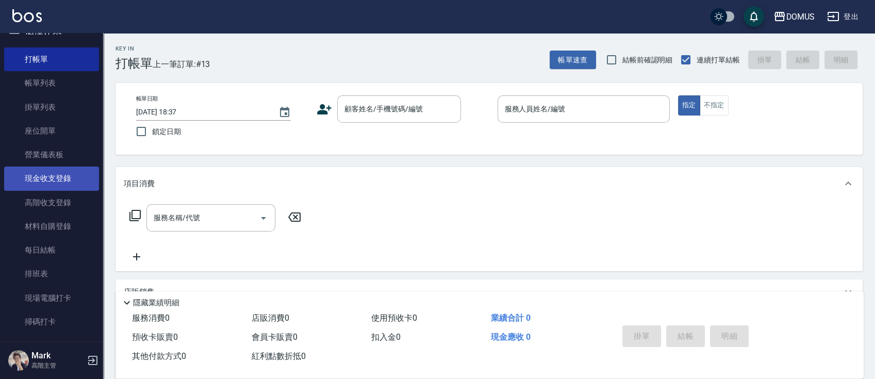
scroll to position [69, 0]
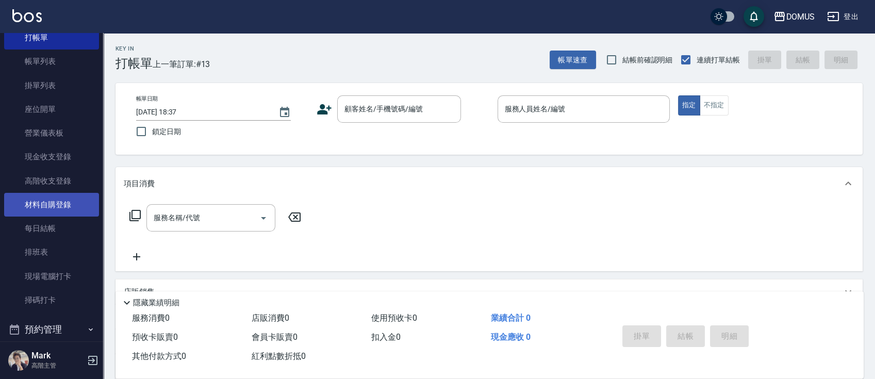
click at [70, 208] on link "材料自購登錄" at bounding box center [51, 205] width 95 height 24
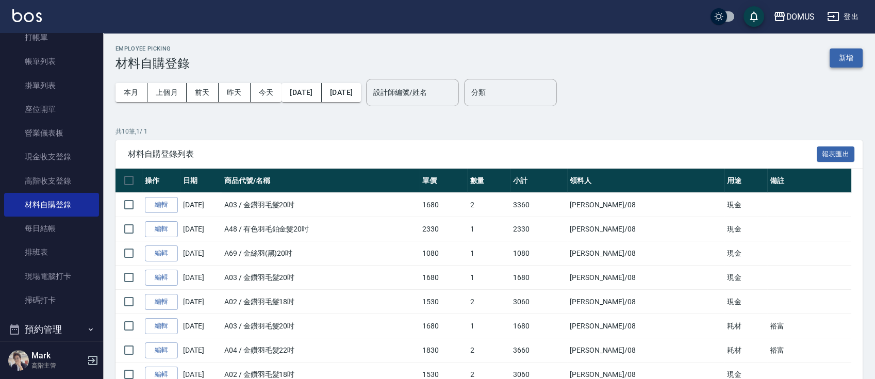
click at [836, 60] on button "新增" at bounding box center [846, 57] width 33 height 19
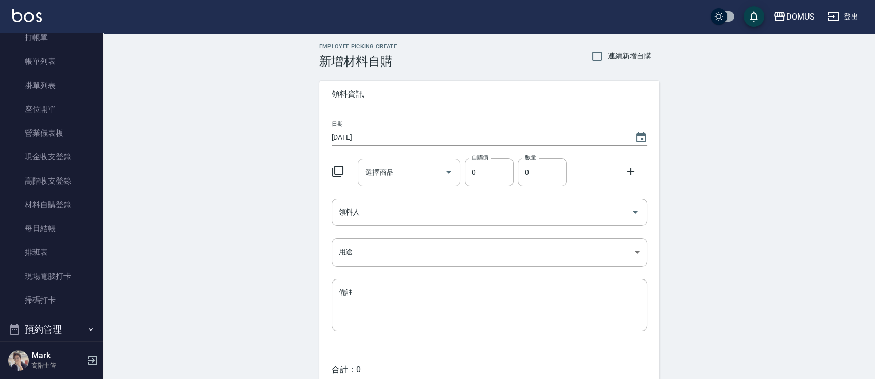
click at [415, 175] on input "選擇商品" at bounding box center [401, 172] width 78 height 18
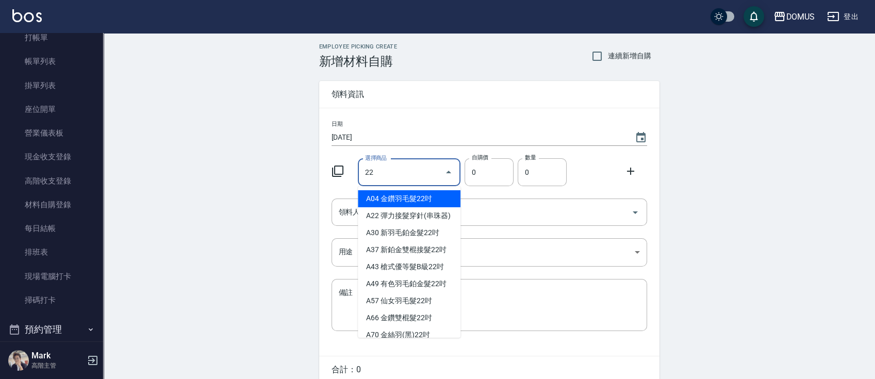
type input "金鑽羽毛髮22吋"
type input "1830"
type input "1"
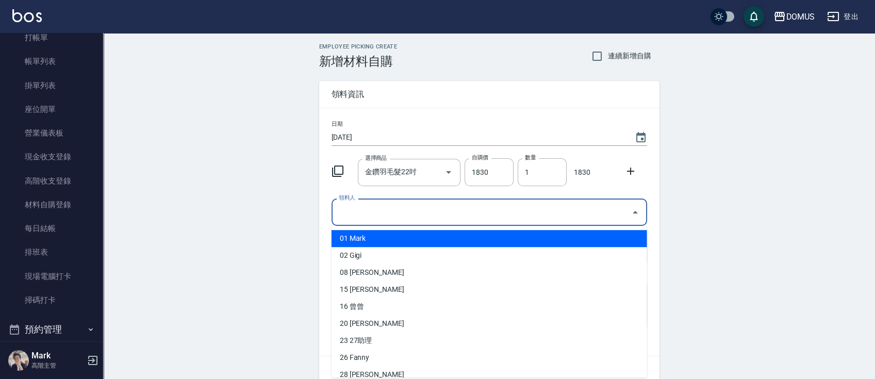
click at [400, 208] on input "領料人" at bounding box center [481, 212] width 291 height 18
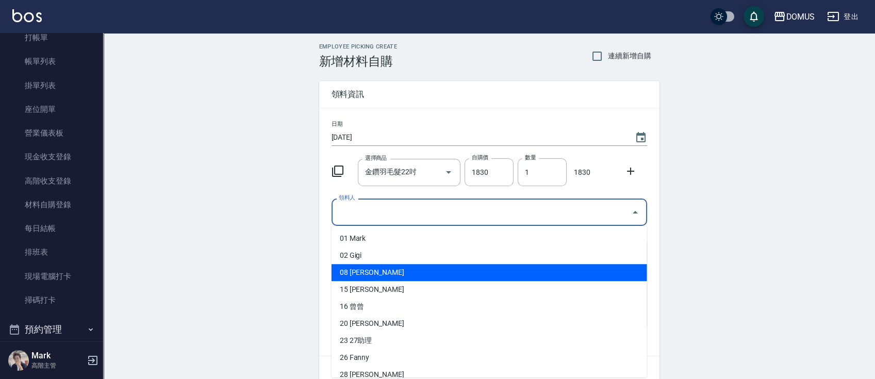
click at [375, 271] on li "08 [PERSON_NAME]" at bounding box center [490, 272] width 316 height 17
type input "[PERSON_NAME]"
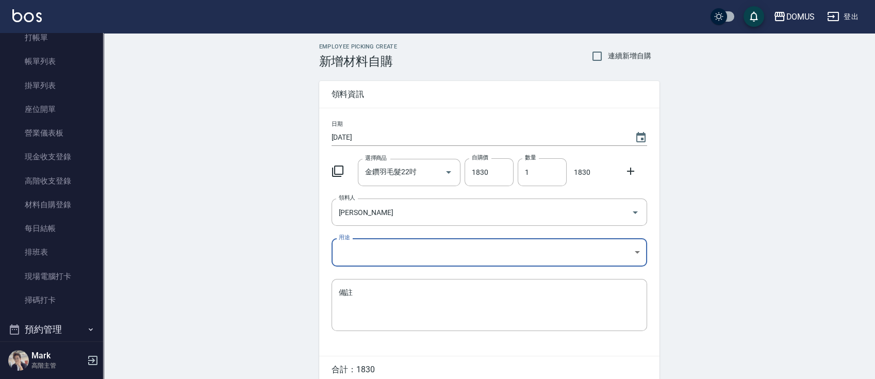
click at [383, 251] on body "DOMUS 登出 釘選頁面 打帳單 店家日報表 互助日報表 費用分析表 設計師排行榜 設計師日報表 櫃檯作業 打帳單 帳單列表 掛單列表 座位開單 營業儀表板…" at bounding box center [437, 212] width 875 height 425
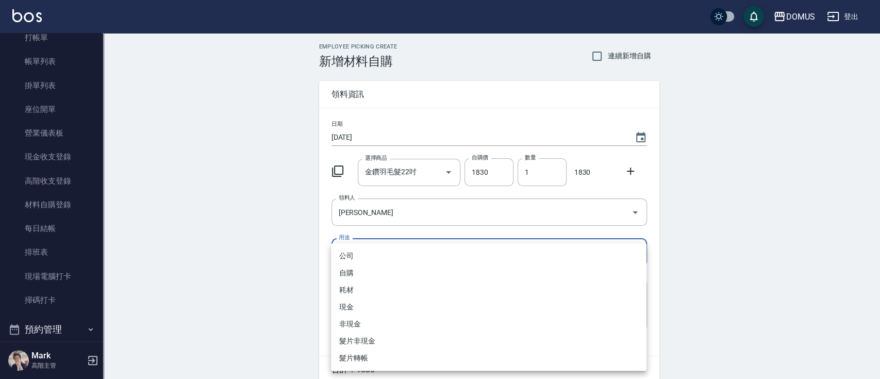
click at [384, 305] on li "現金" at bounding box center [489, 307] width 316 height 17
type input "現金"
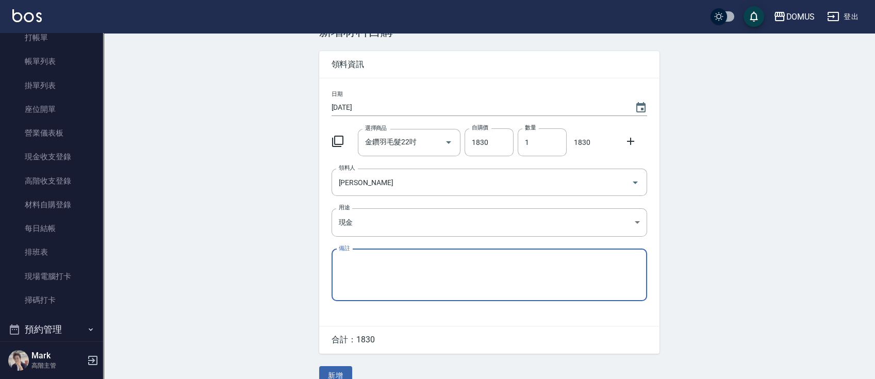
scroll to position [46, 0]
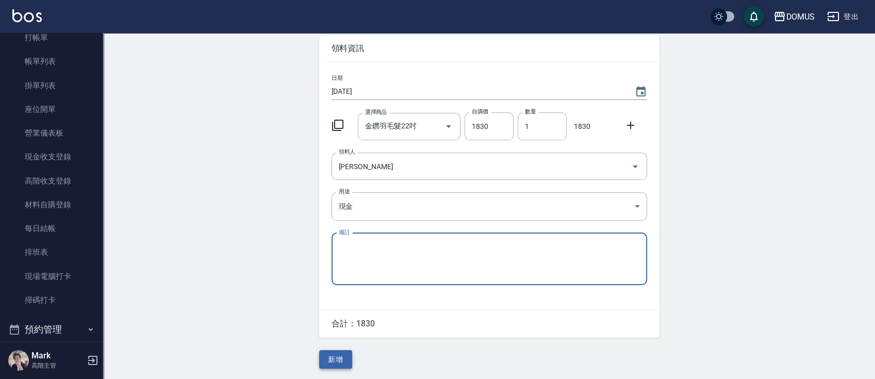
click at [346, 362] on button "新增" at bounding box center [335, 359] width 33 height 19
